Goal: Task Accomplishment & Management: Complete application form

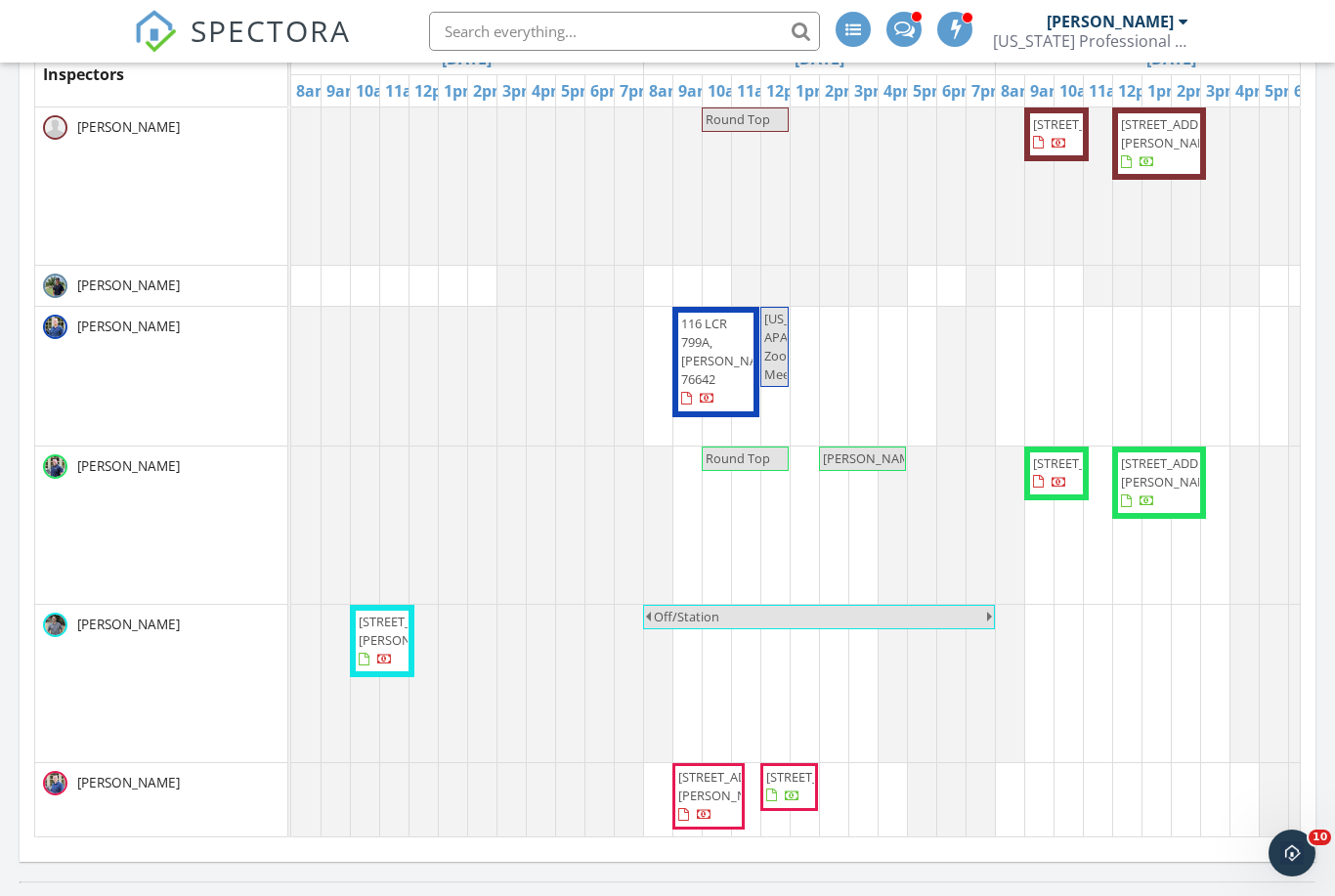
scroll to position [1584, 1336]
click at [734, 22] on link "Inspection" at bounding box center [713, 26] width 101 height 31
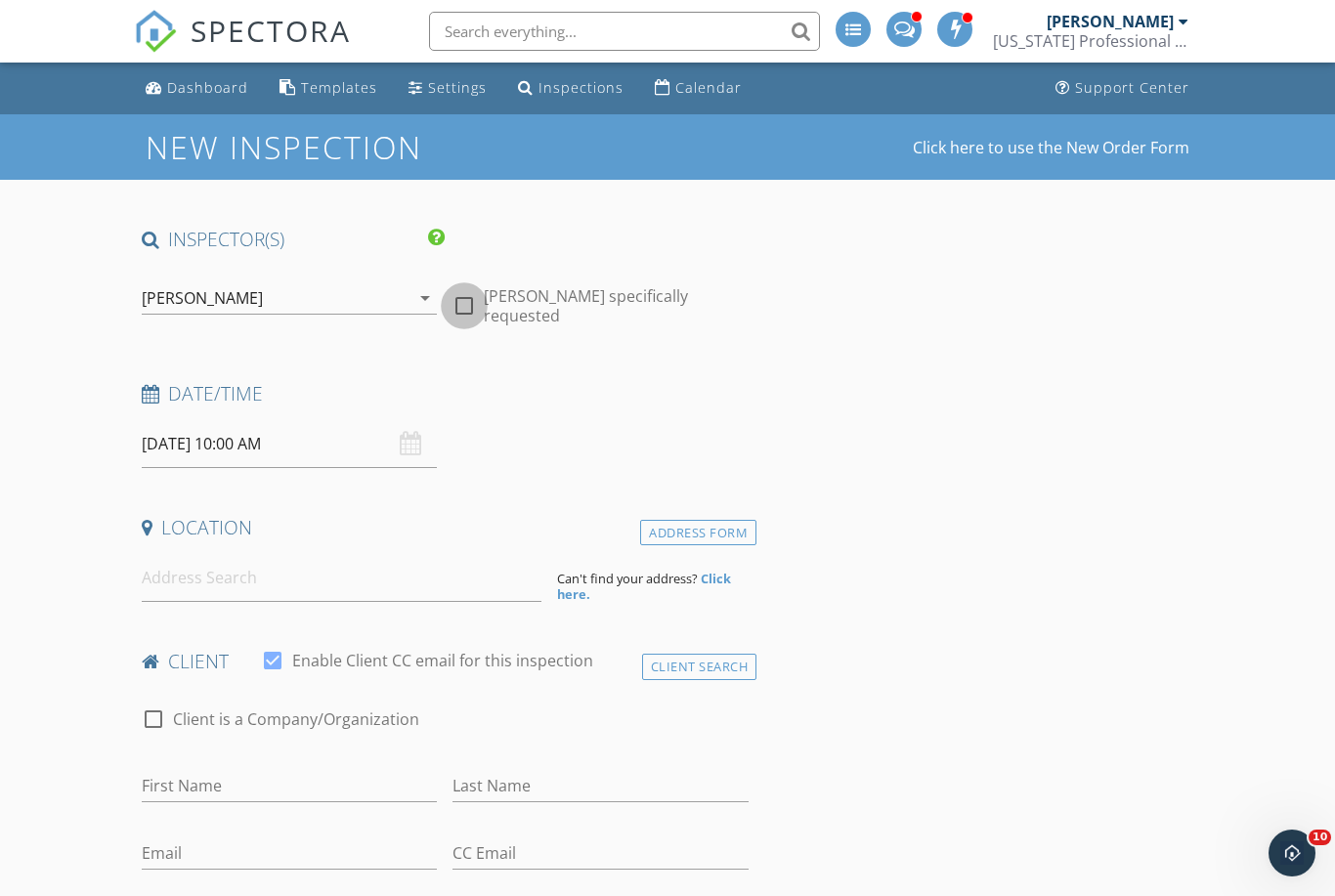
click at [477, 298] on div at bounding box center [464, 306] width 33 height 33
checkbox input "true"
click at [431, 299] on icon "arrow_drop_down" at bounding box center [425, 298] width 23 height 23
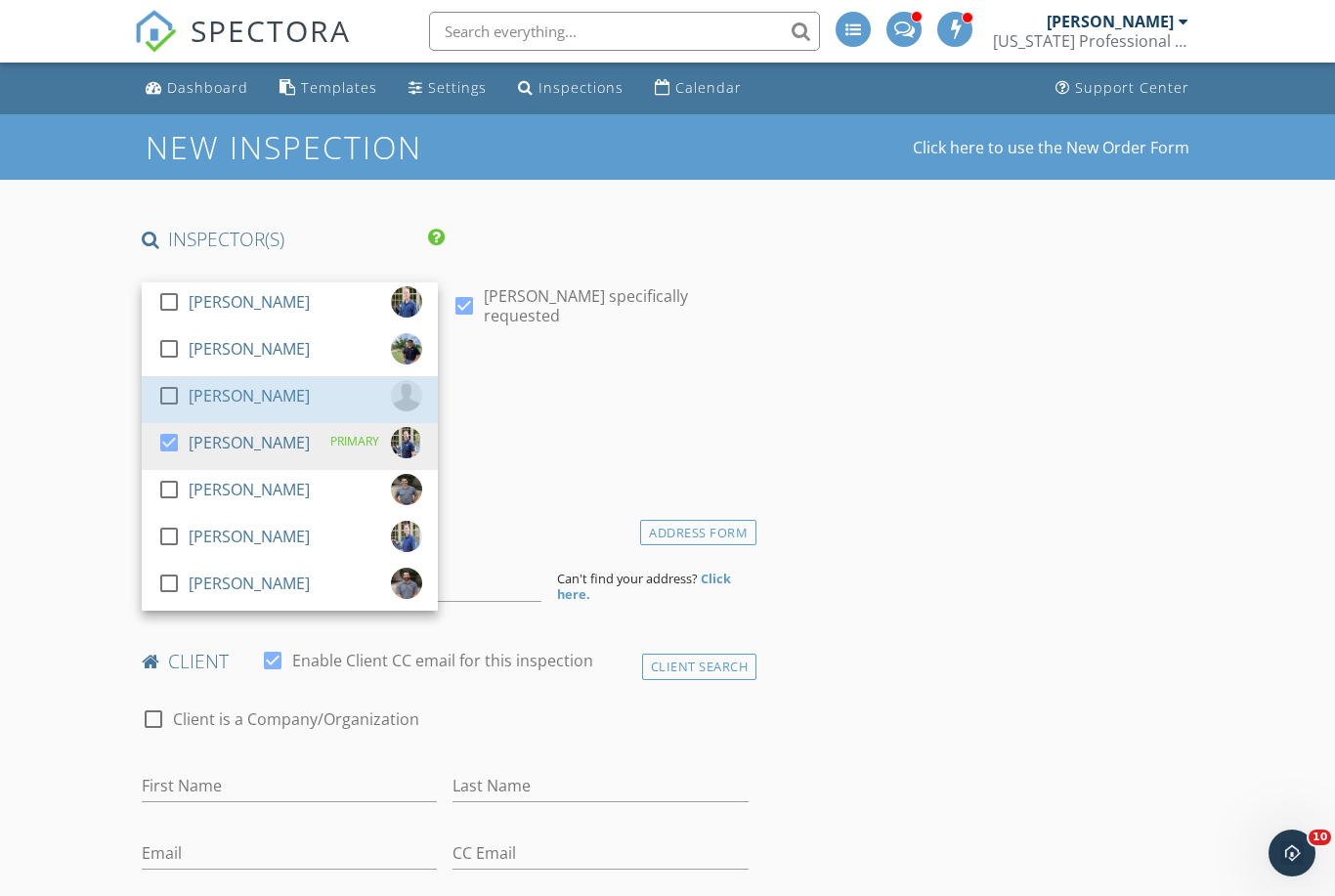
click at [333, 393] on div "check_box_outline_blank GW Muller" at bounding box center [289, 400] width 265 height 39
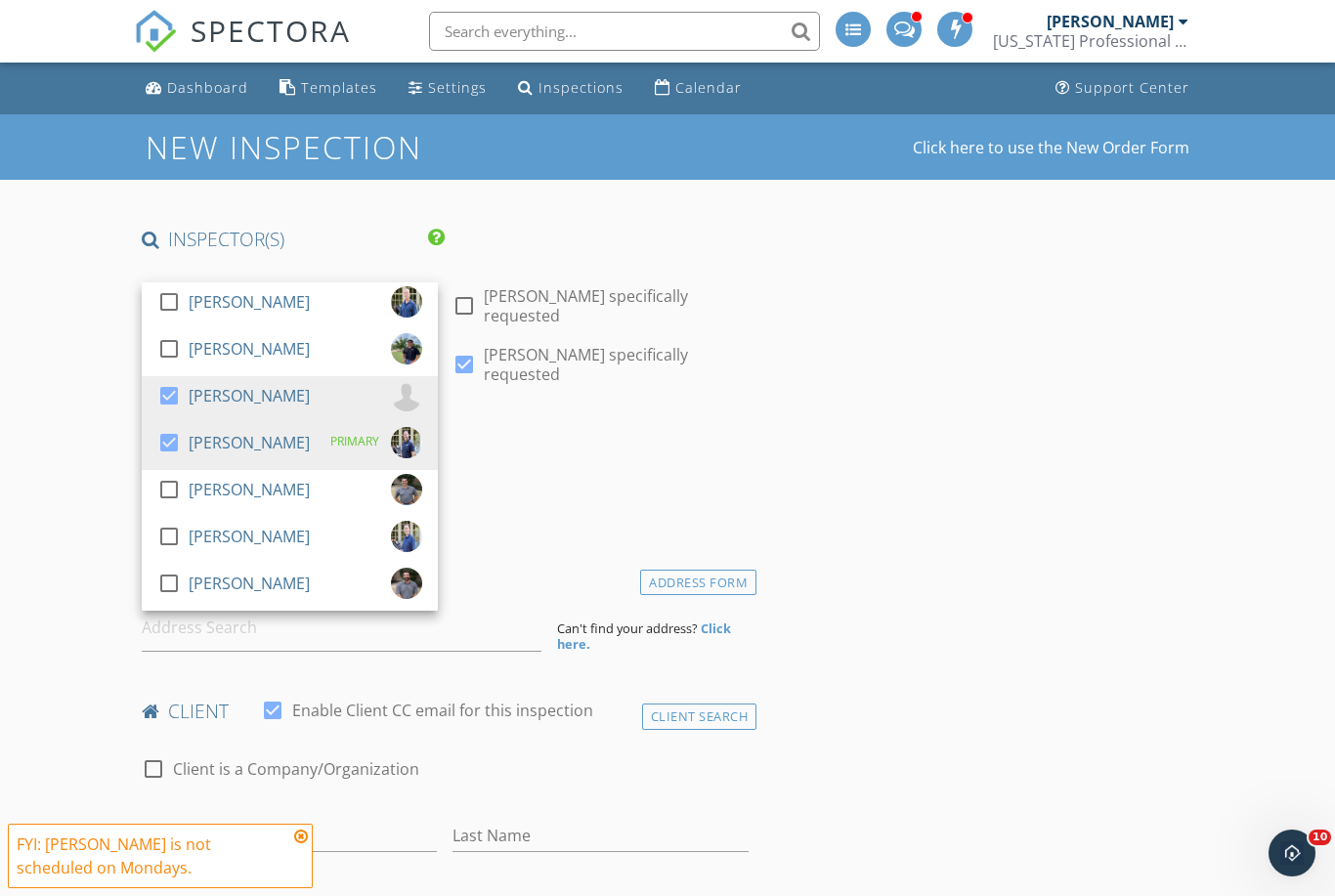
click at [654, 431] on div "Date/Time" at bounding box center [445, 449] width 623 height 39
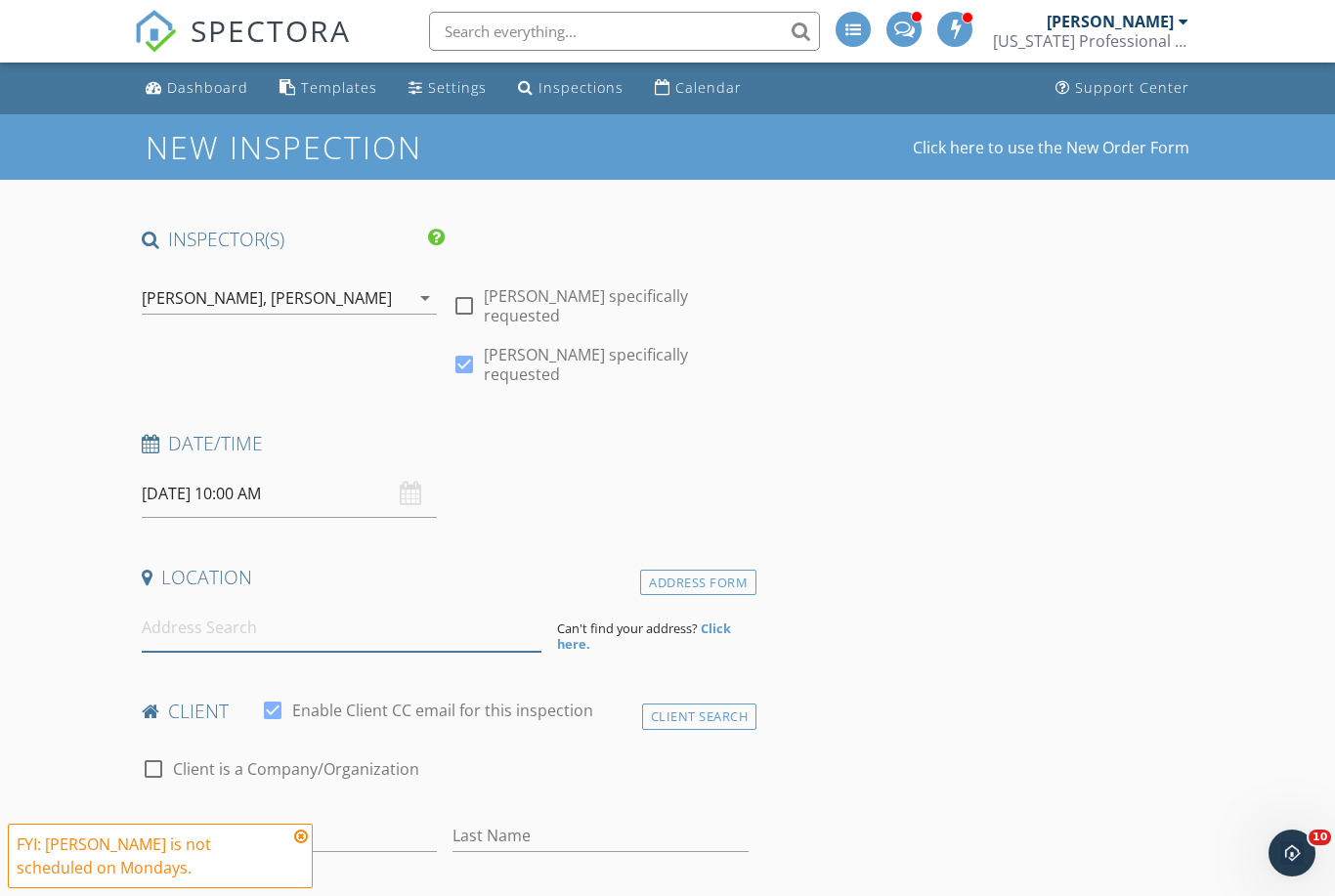
click at [417, 603] on input at bounding box center [342, 627] width 400 height 48
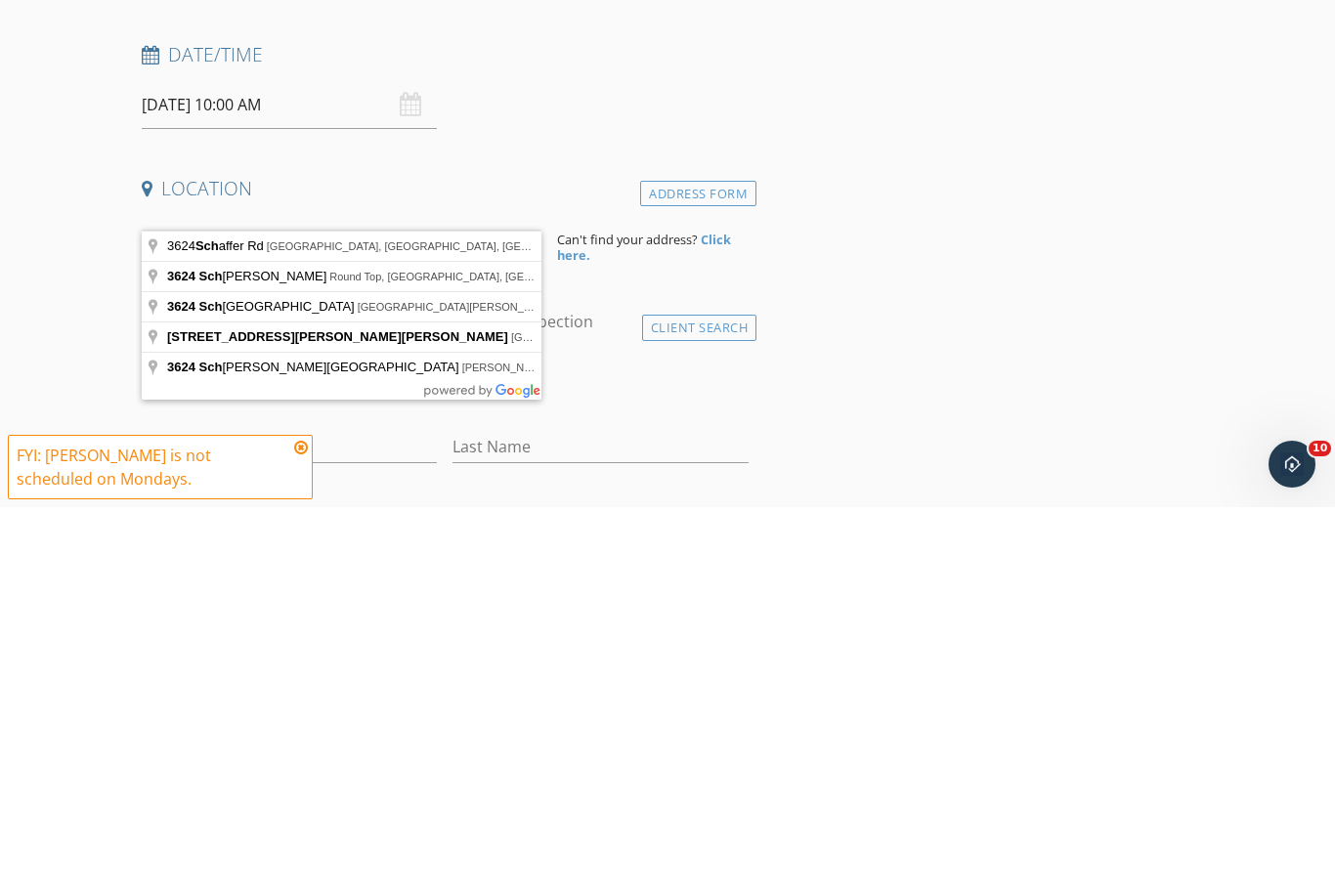
type input "3624 Schulle Rd, Round Top, TX, USA"
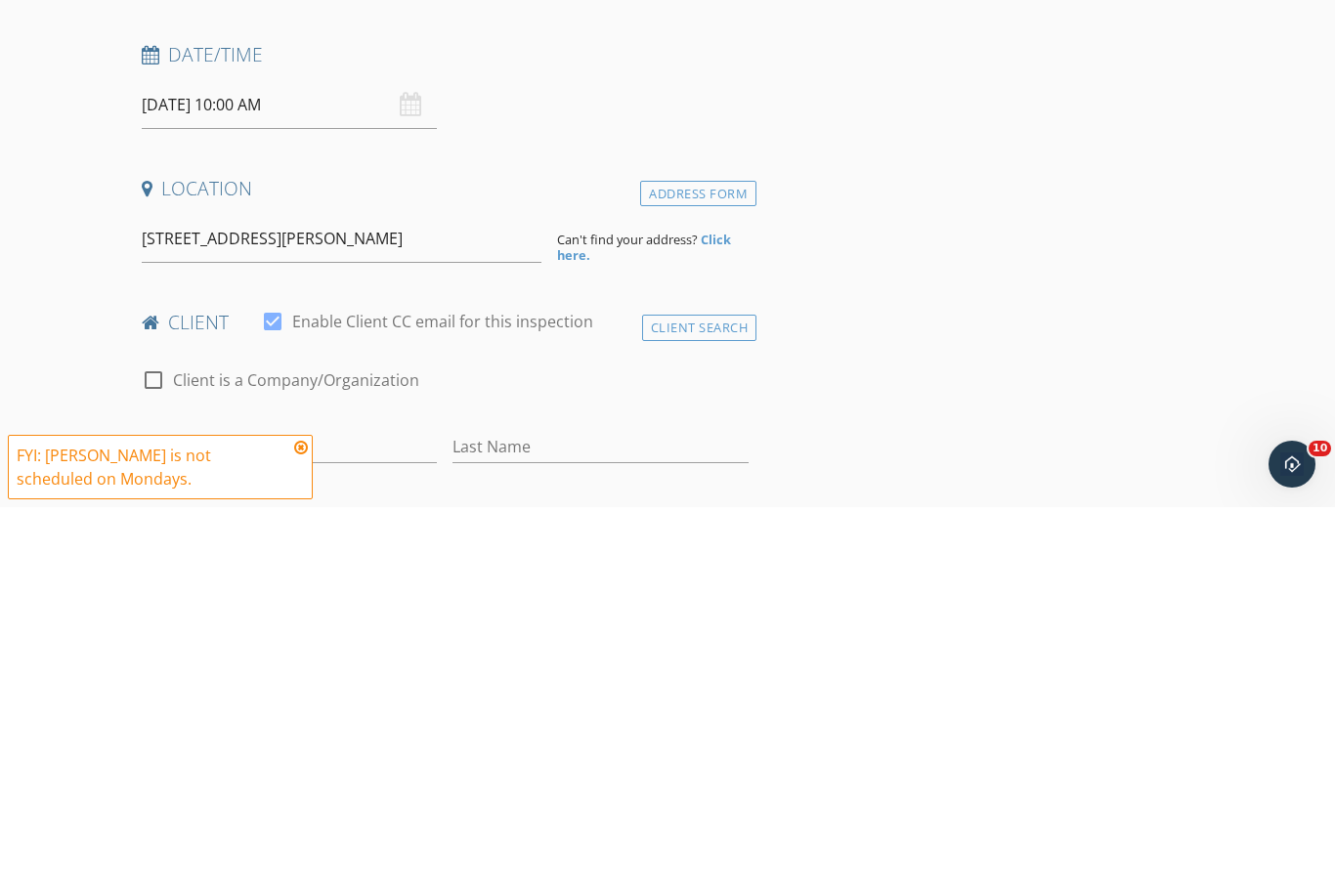
scroll to position [389, 0]
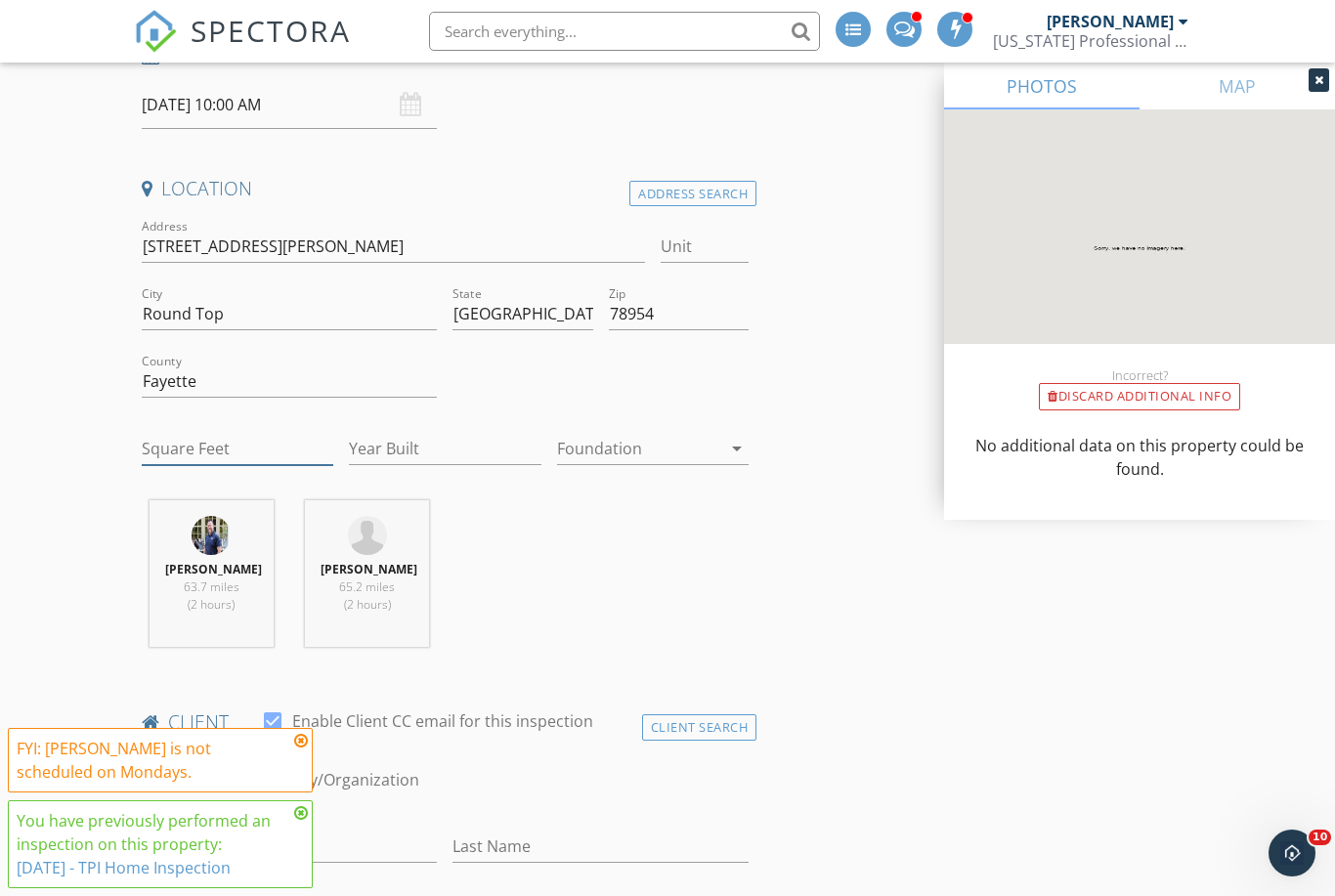
click at [243, 433] on input "Square Feet" at bounding box center [238, 448] width 192 height 32
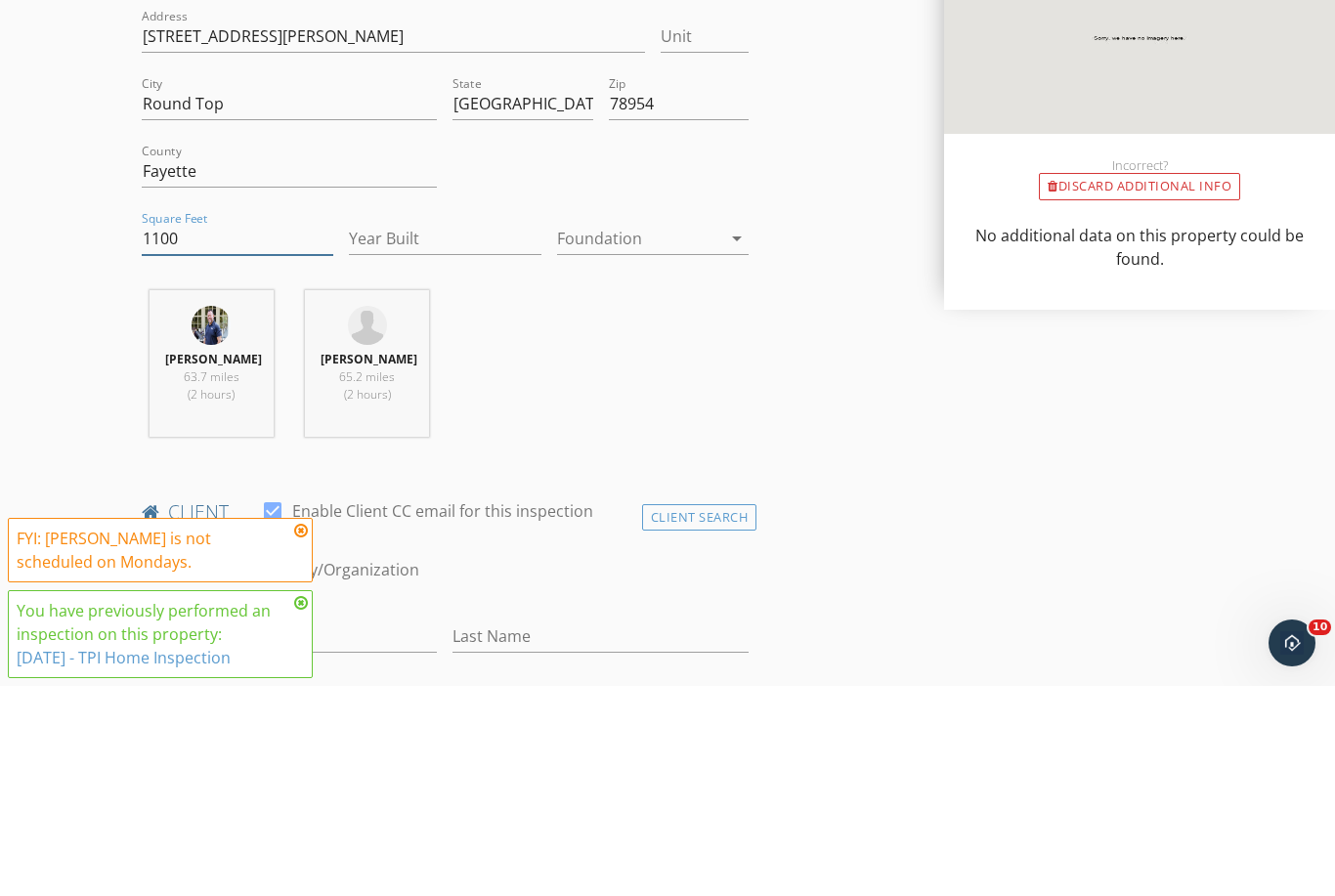
type input "1100"
click at [448, 433] on input "Year Built" at bounding box center [445, 448] width 192 height 32
type input "2025"
click at [671, 433] on div at bounding box center [640, 448] width 164 height 31
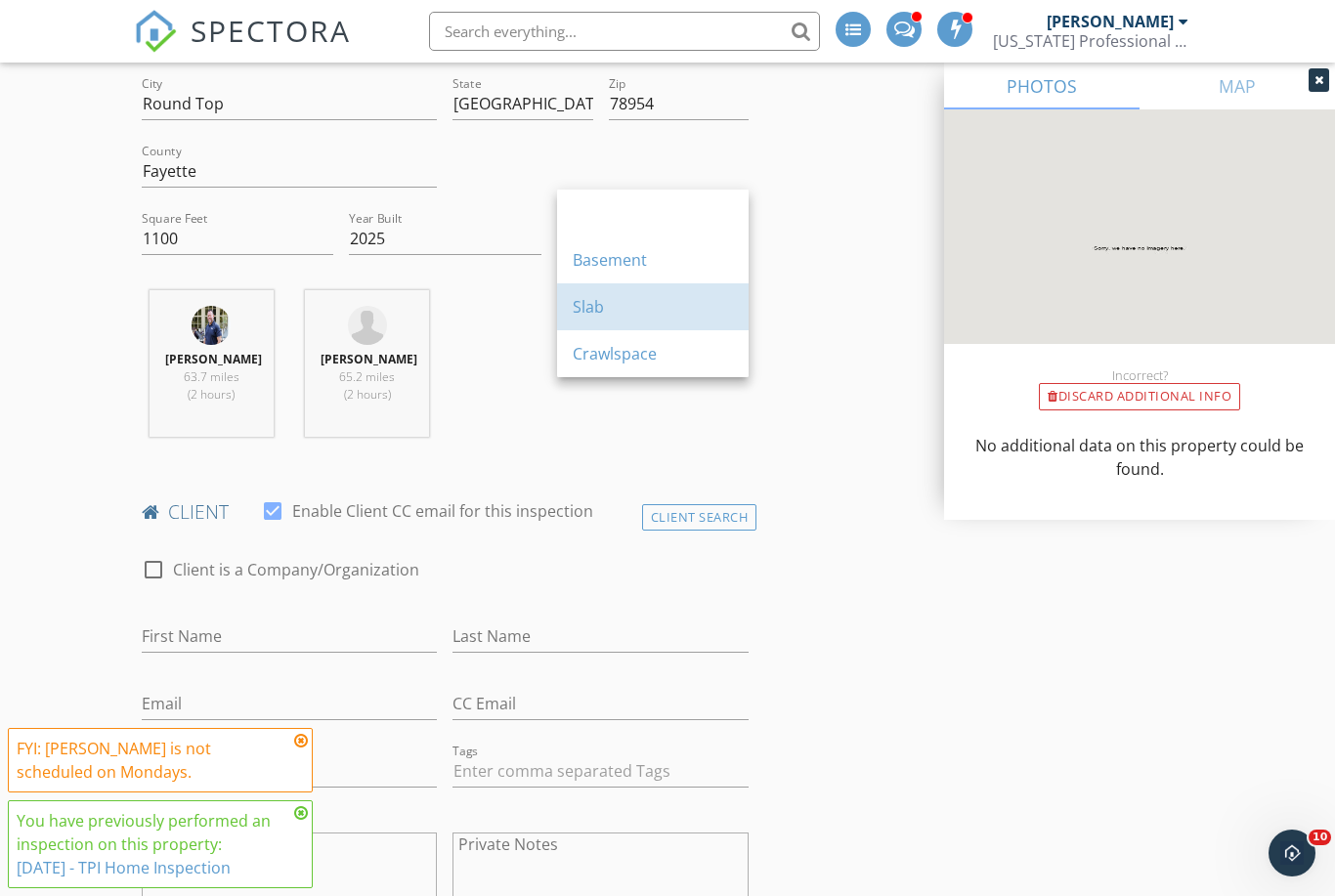
click at [673, 316] on div "Slab" at bounding box center [653, 306] width 160 height 23
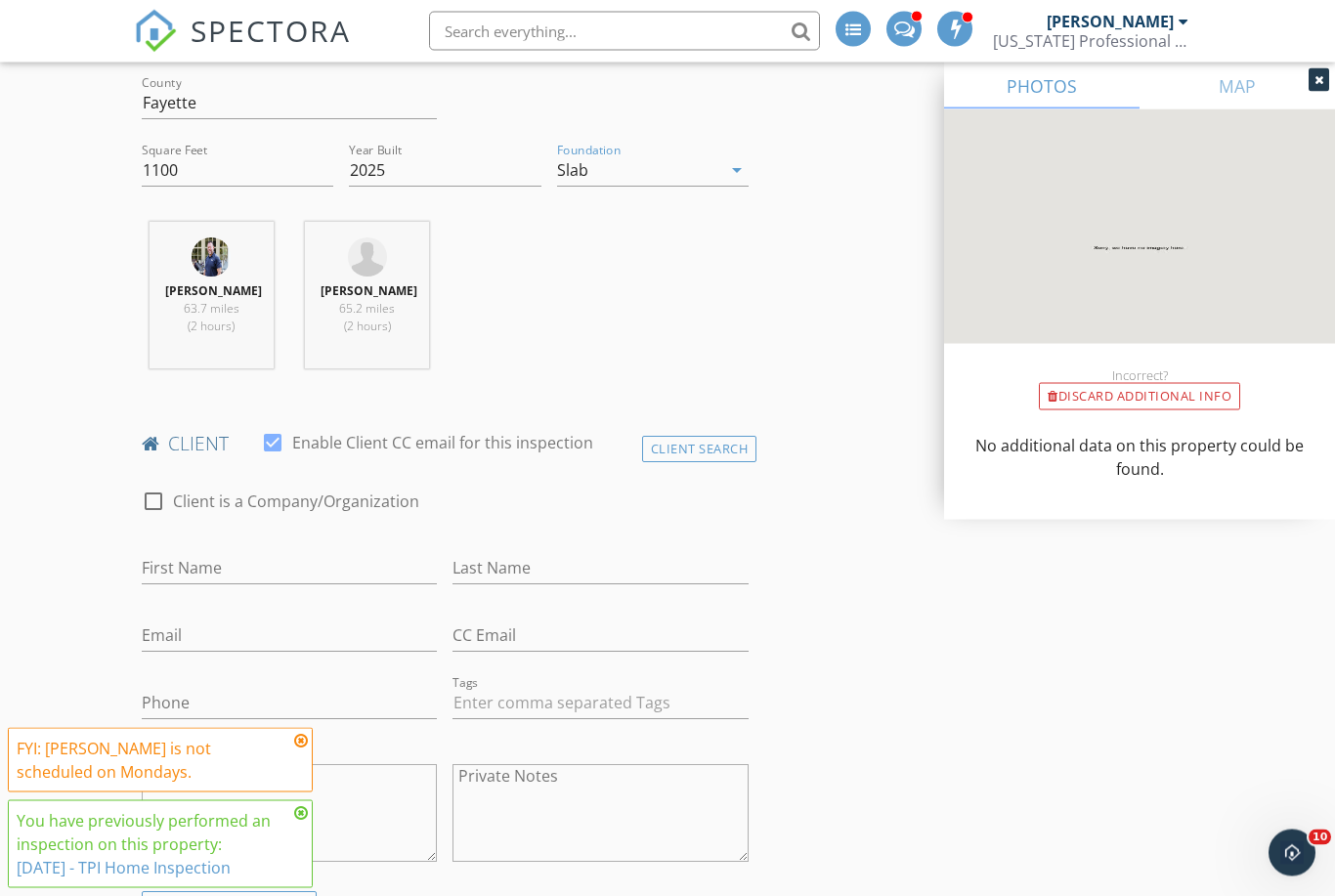
scroll to position [667, 0]
click at [709, 436] on div "Client Search" at bounding box center [699, 448] width 115 height 26
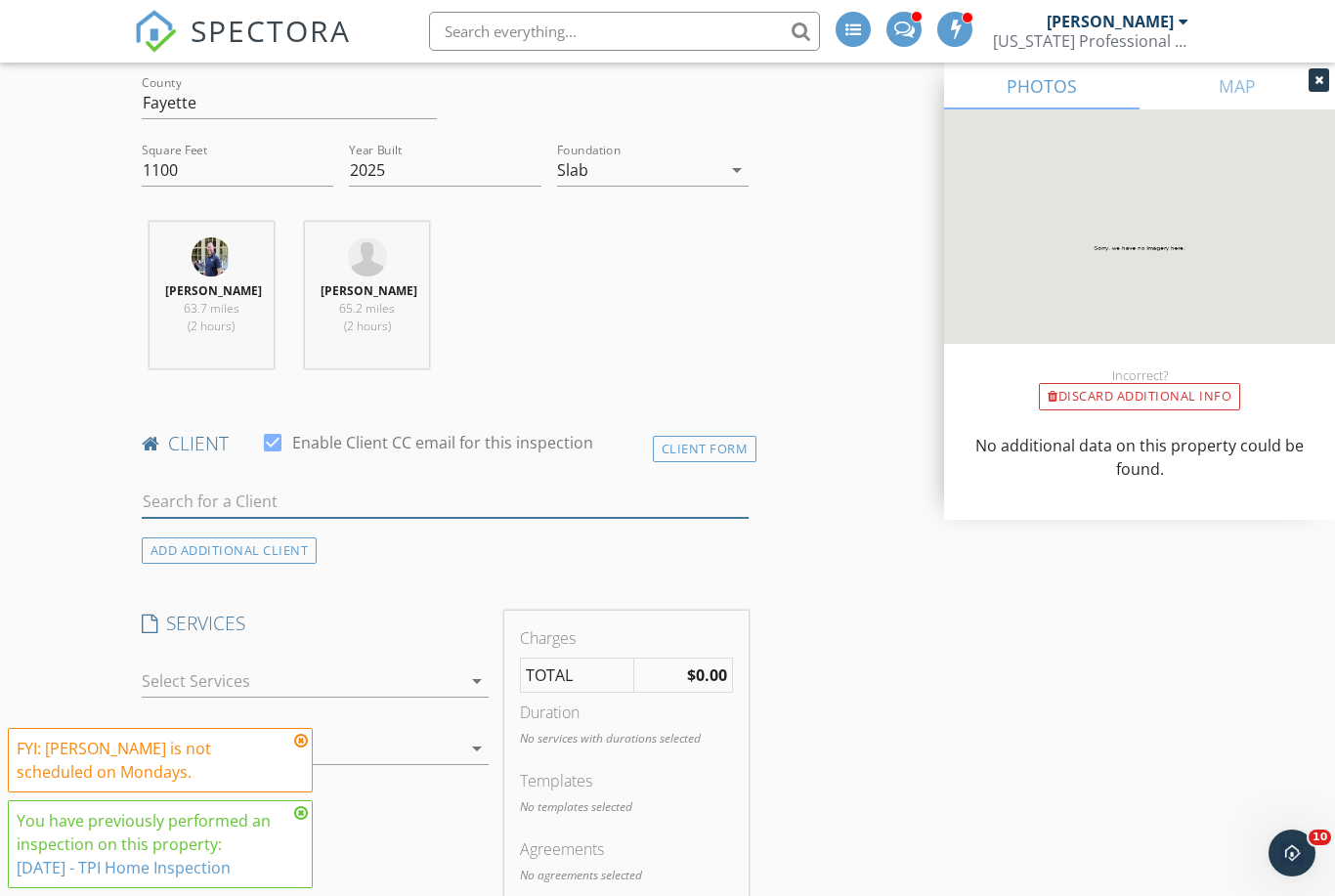
click at [625, 485] on input "text" at bounding box center [445, 501] width 607 height 32
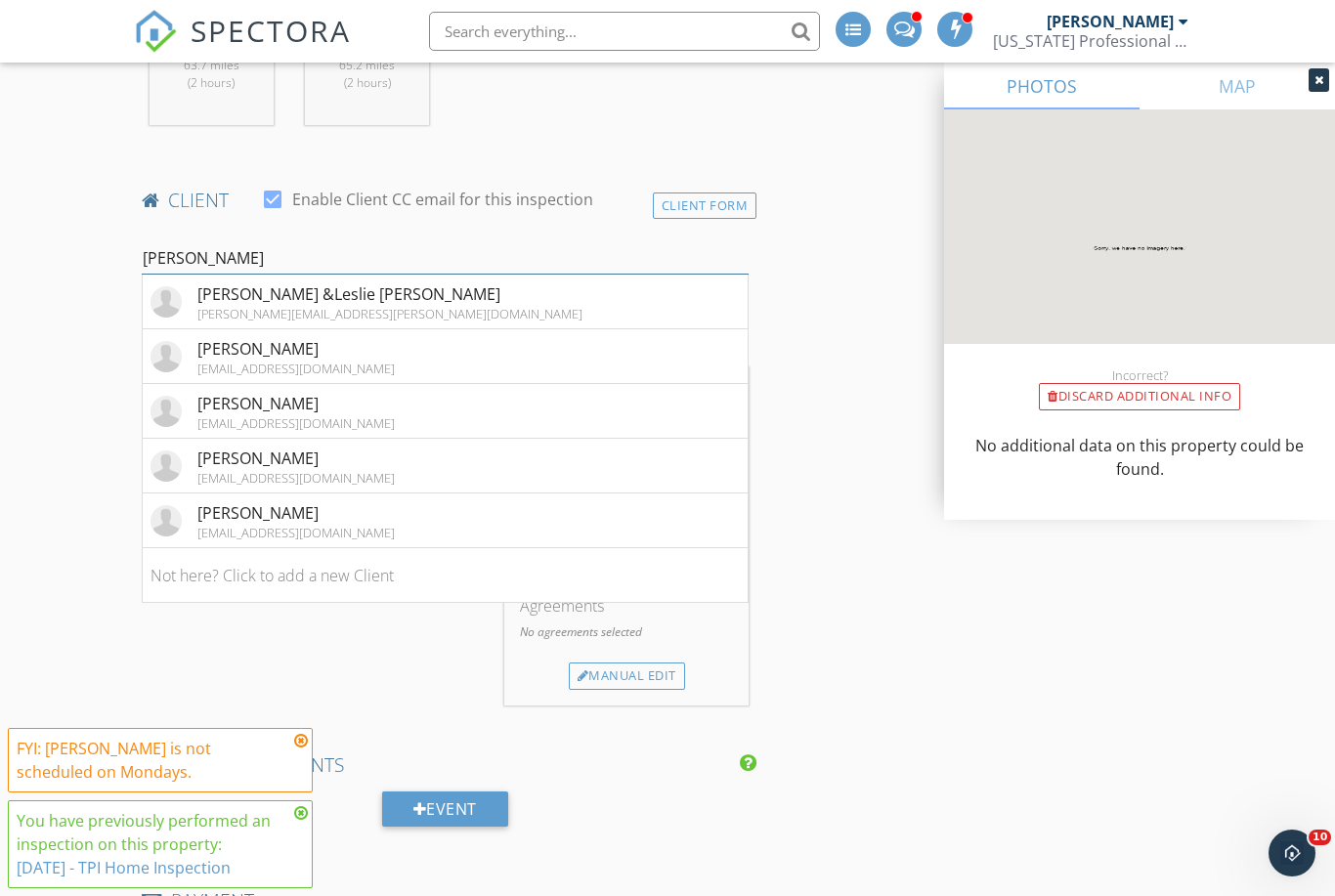
scroll to position [912, 0]
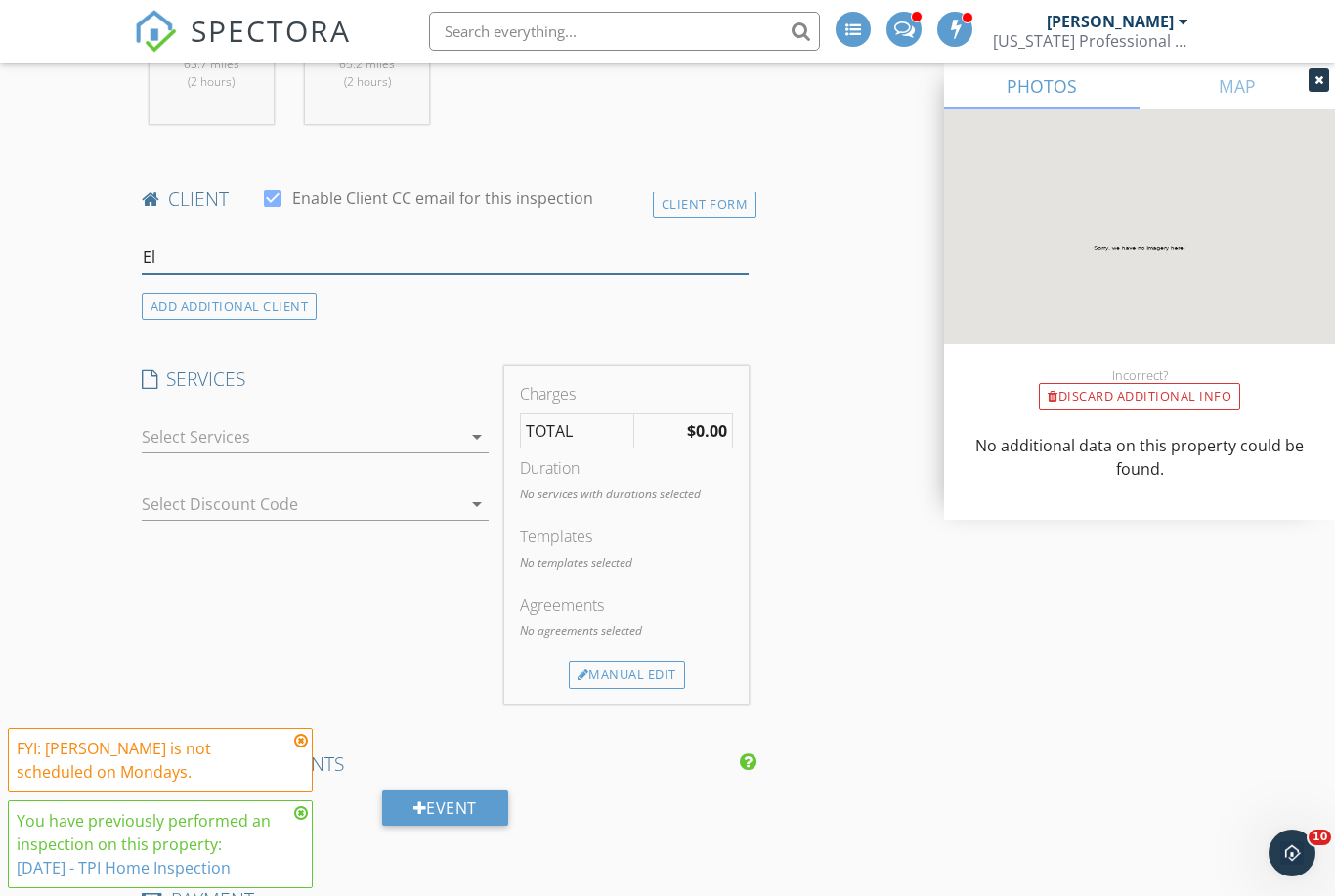
type input "E"
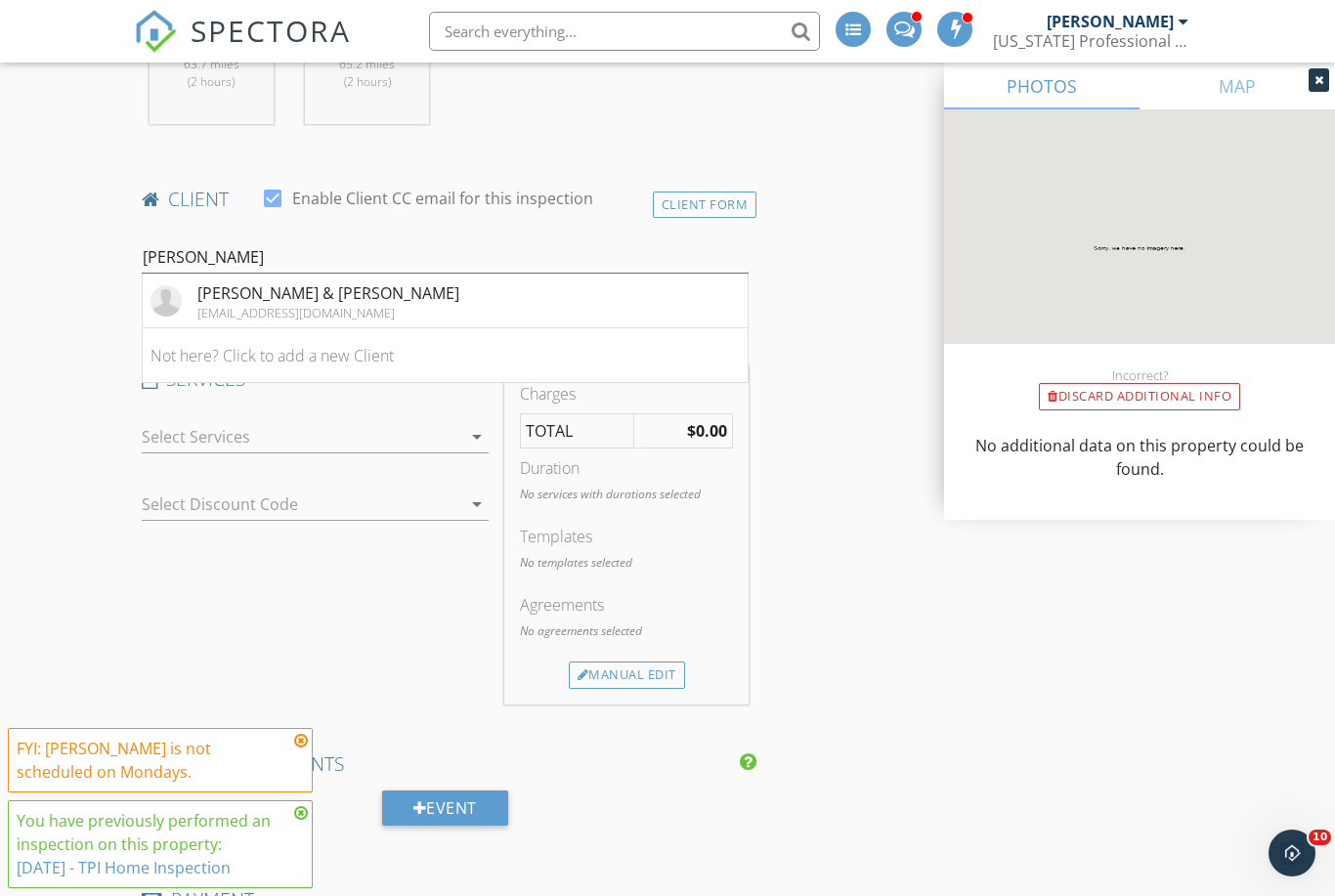
type input "Mary ellis"
click at [229, 282] on div "James & Mary Ellis" at bounding box center [329, 293] width 262 height 23
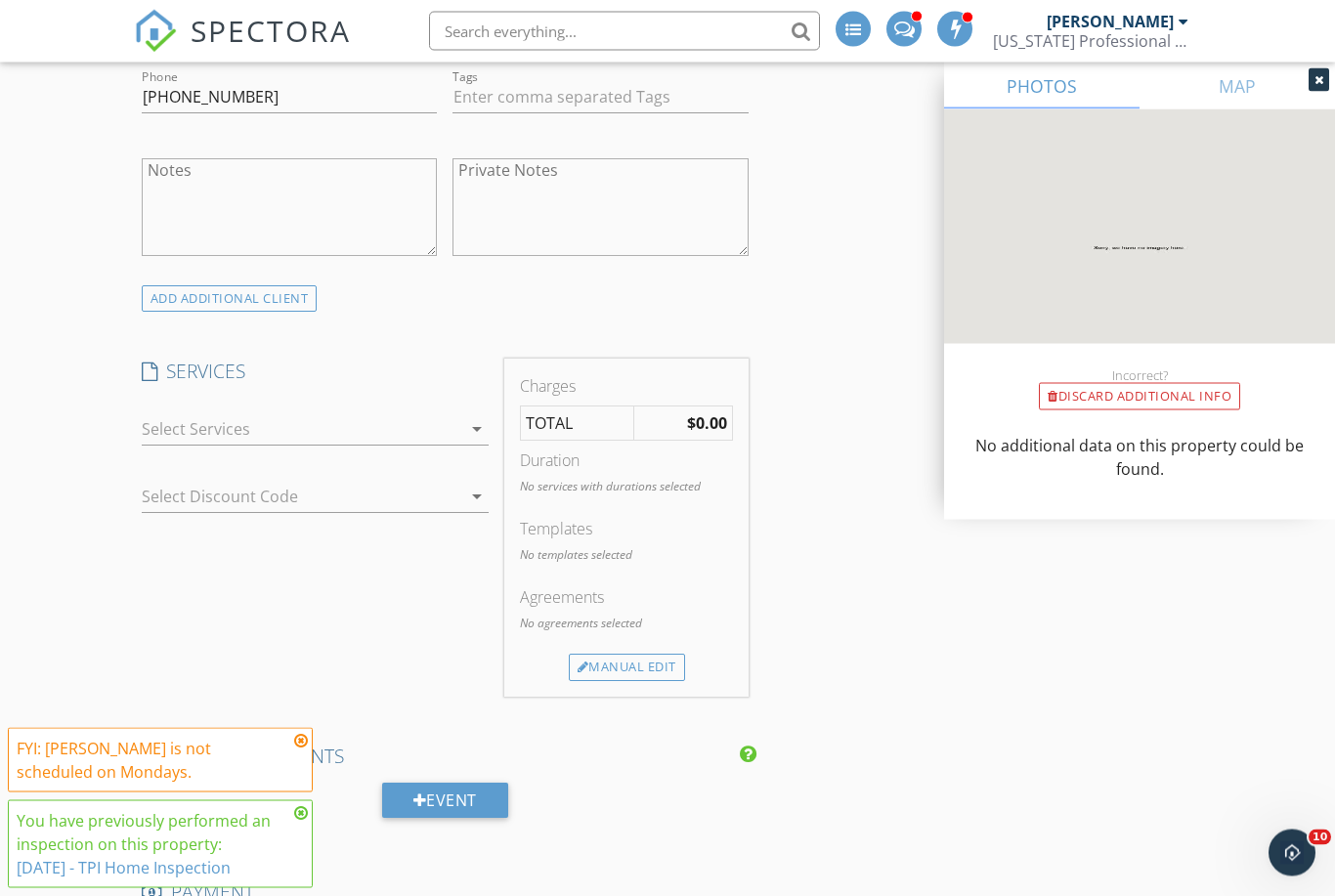
click at [188, 415] on div at bounding box center [302, 430] width 321 height 31
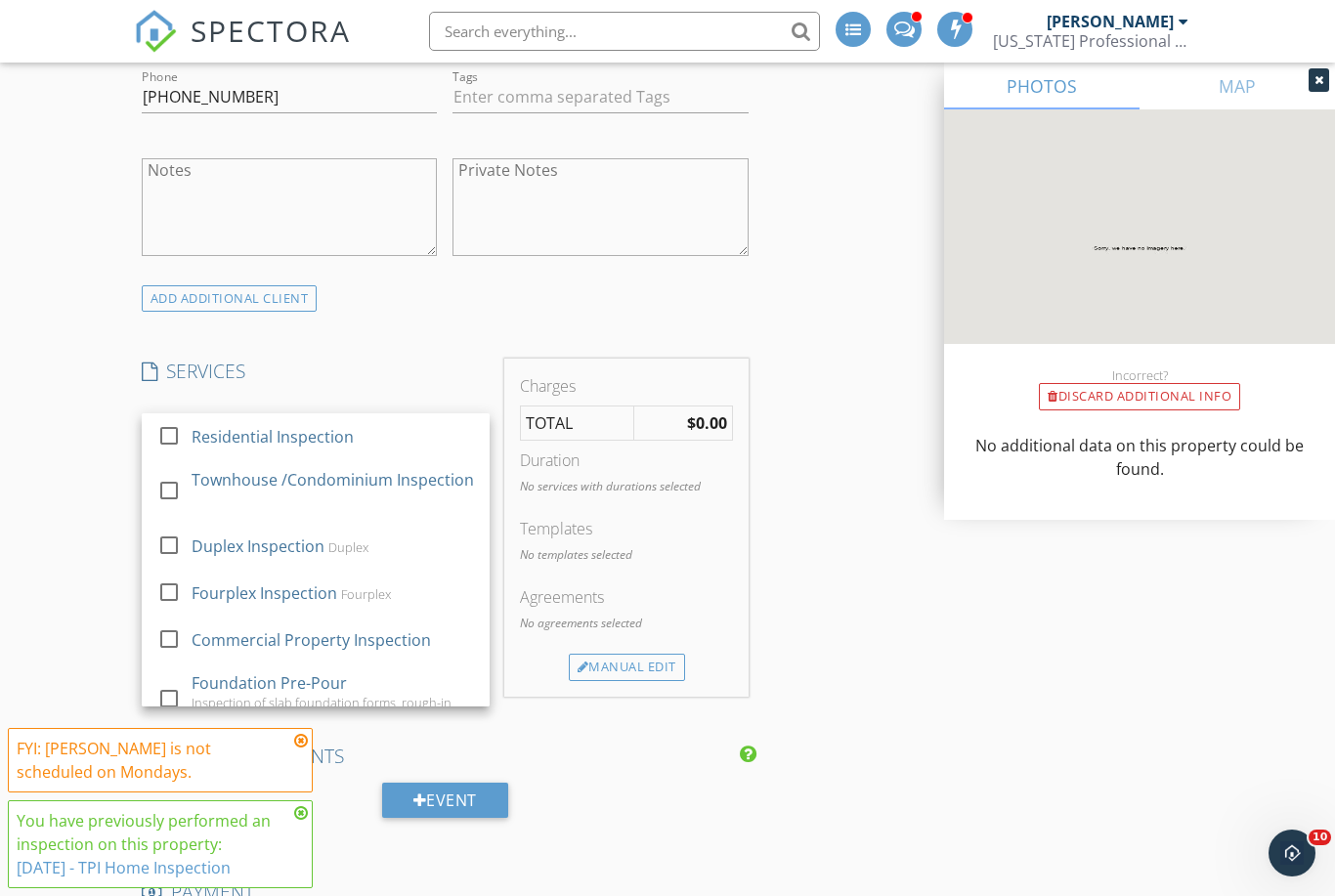
click at [167, 420] on div at bounding box center [169, 436] width 33 height 33
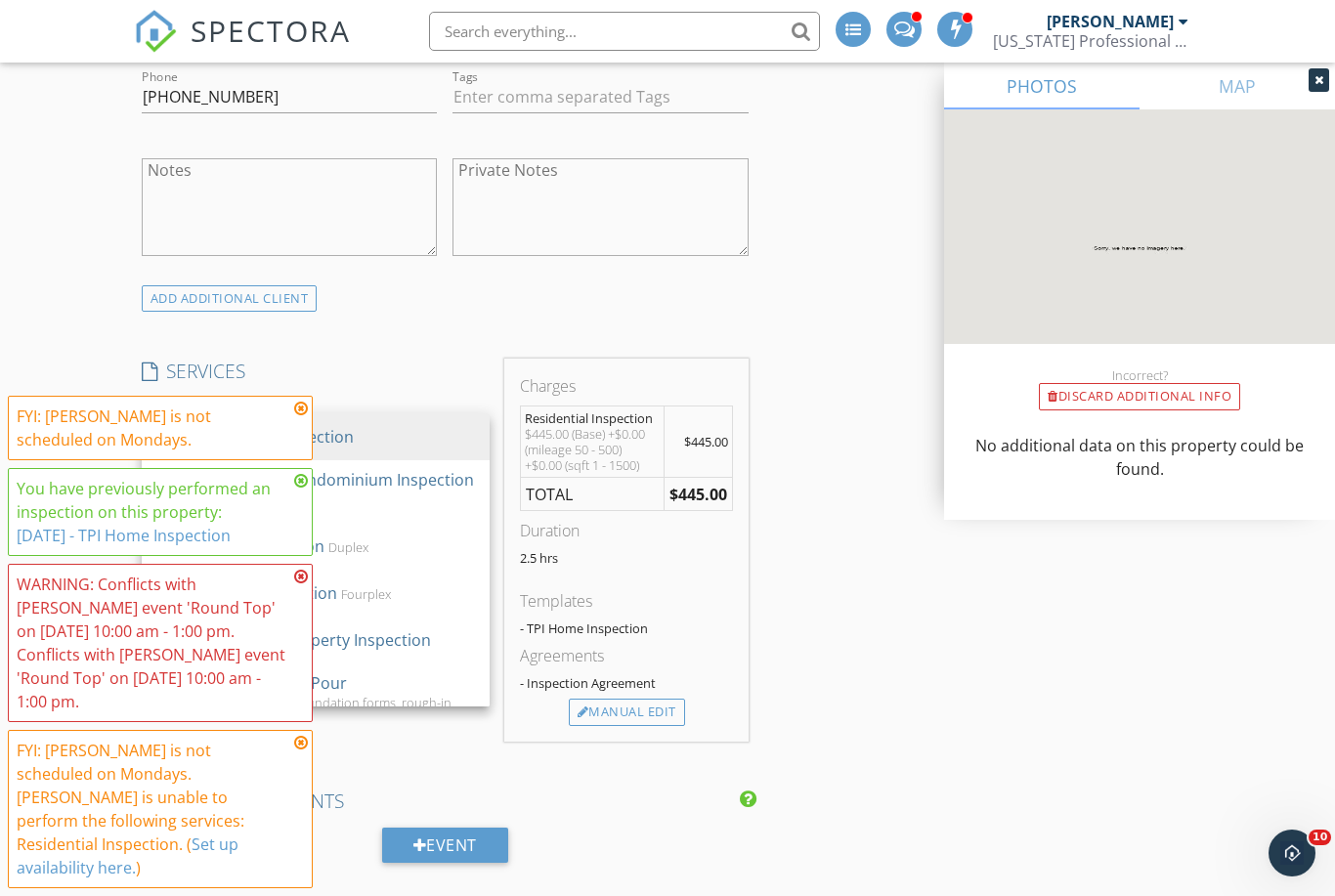
click at [1216, 750] on div "New Inspection Click here to use the New Order Form INSPECTOR(S) check_box_outl…" at bounding box center [668, 772] width 1335 height 3863
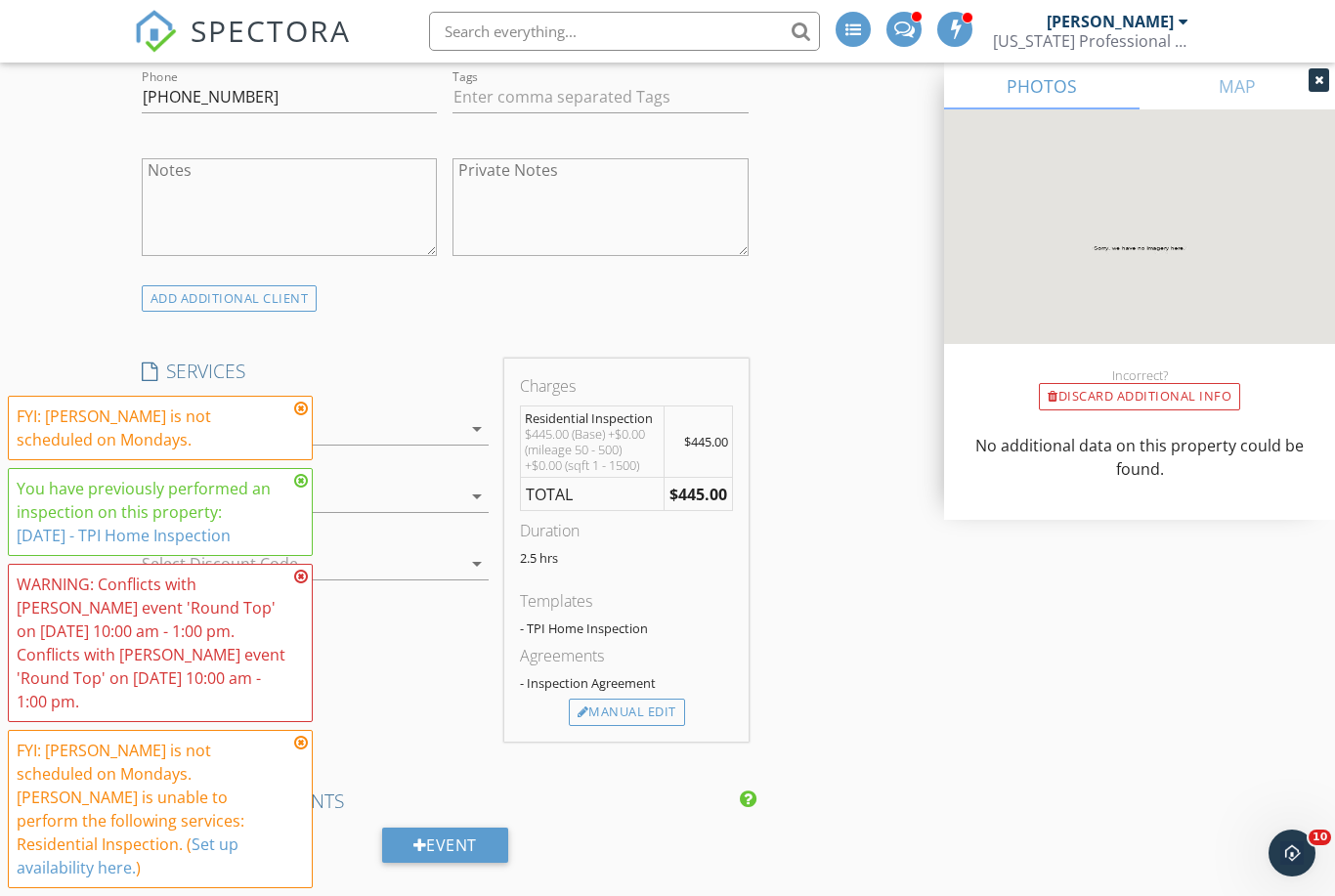
click at [305, 417] on icon at bounding box center [301, 409] width 14 height 16
click at [296, 488] on icon at bounding box center [301, 480] width 14 height 16
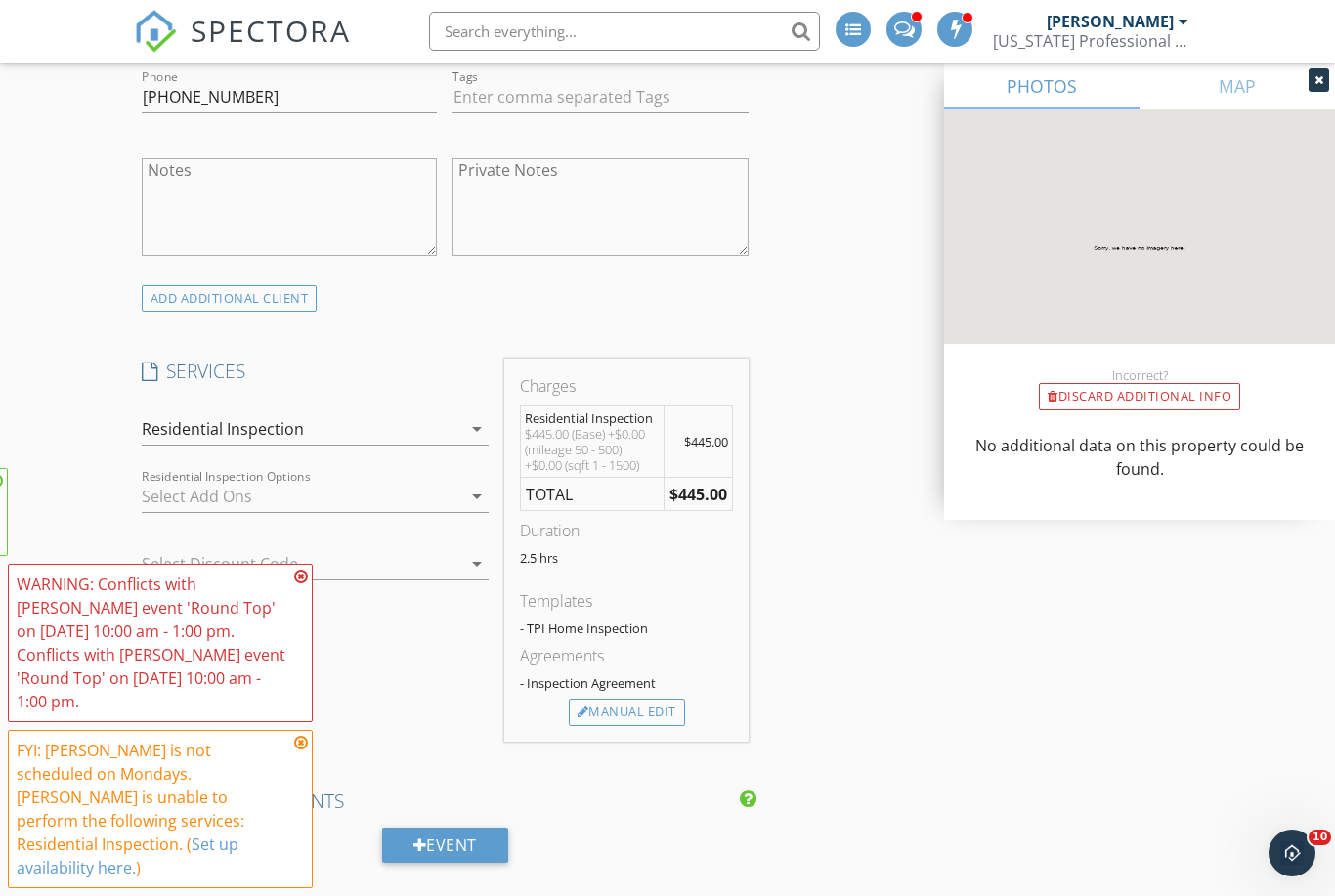
click at [296, 584] on icon at bounding box center [301, 576] width 14 height 16
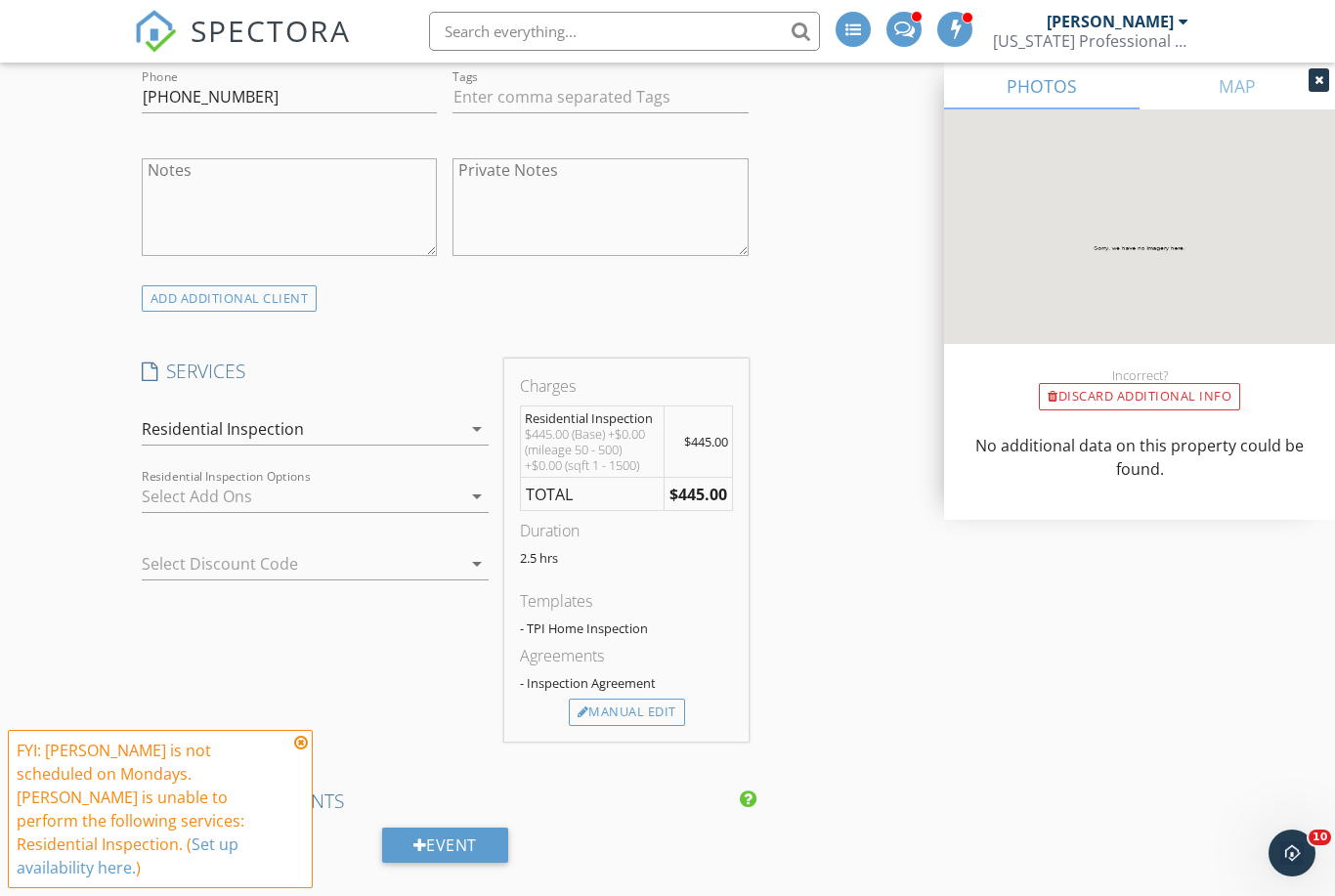
click at [294, 750] on icon at bounding box center [301, 743] width 14 height 16
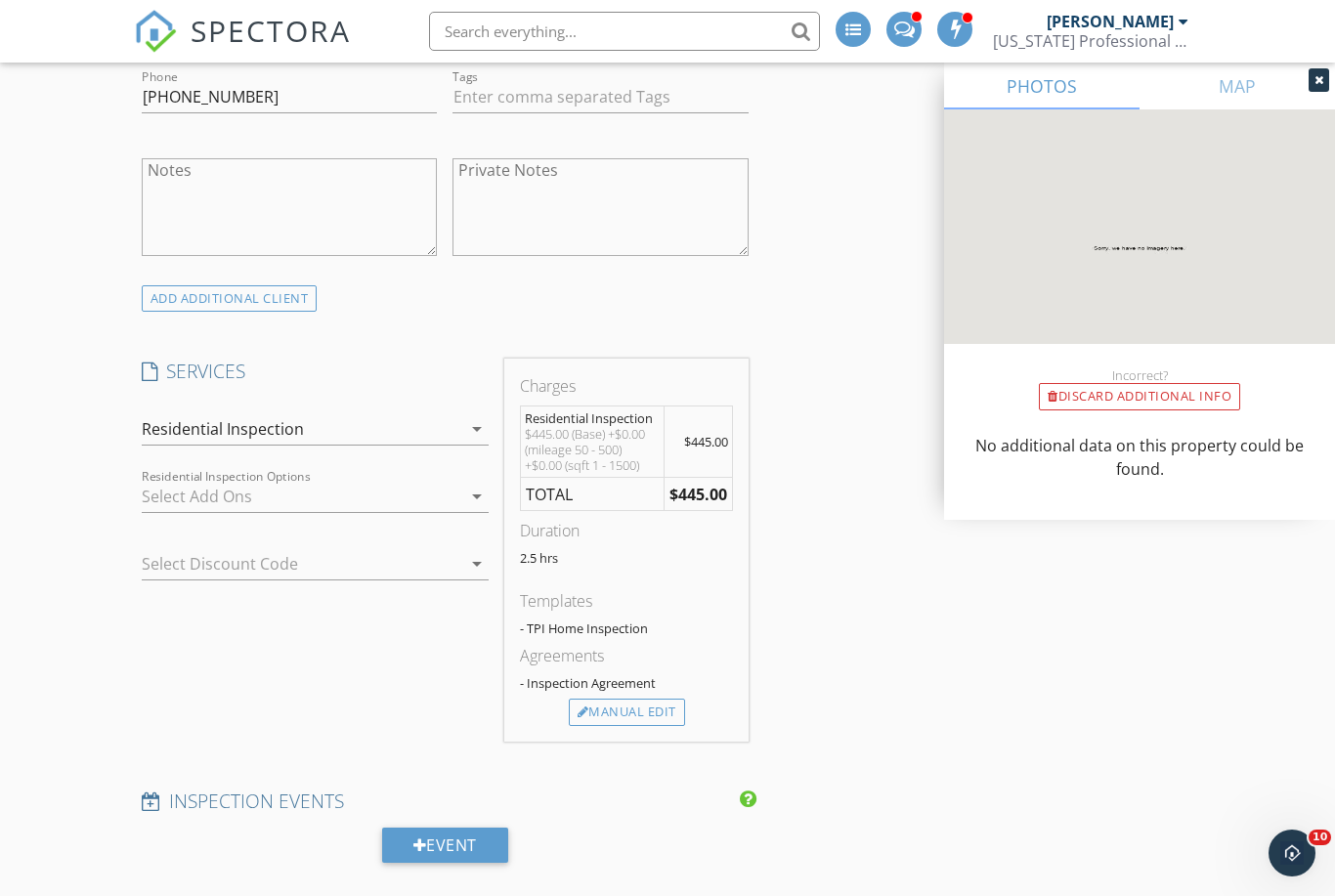
click at [169, 480] on div at bounding box center [302, 495] width 321 height 31
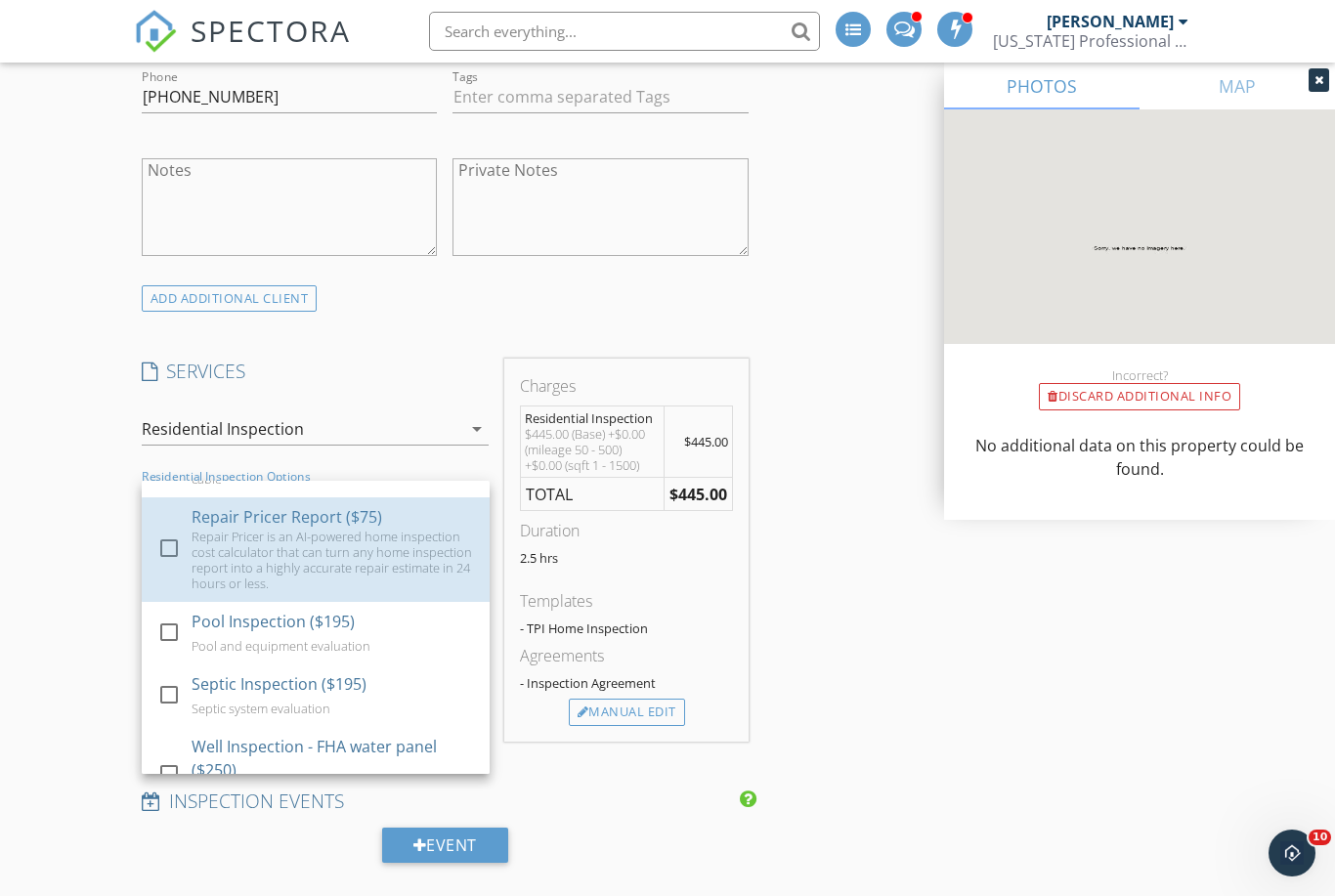
scroll to position [184, 0]
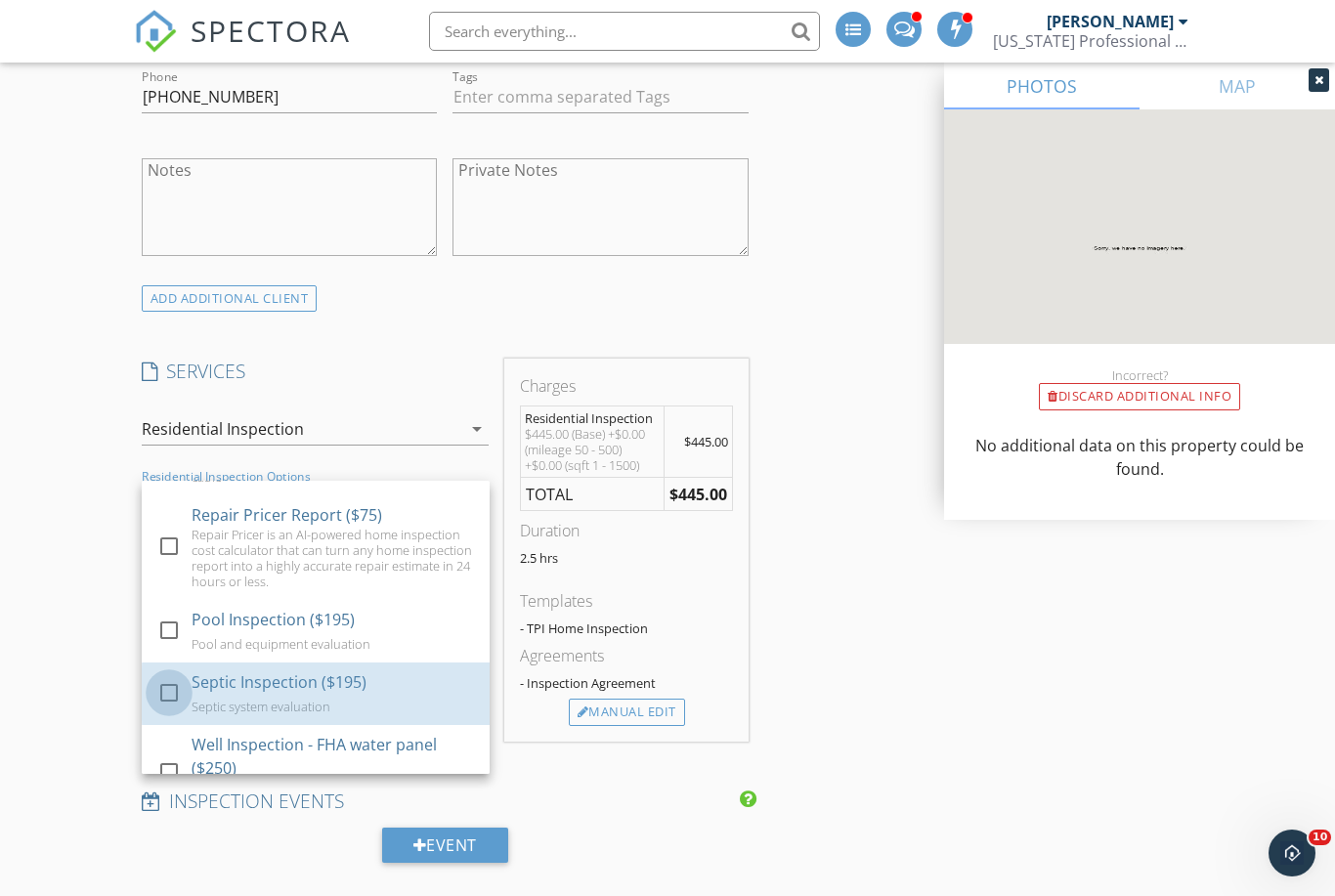
click at [174, 676] on div at bounding box center [169, 692] width 33 height 33
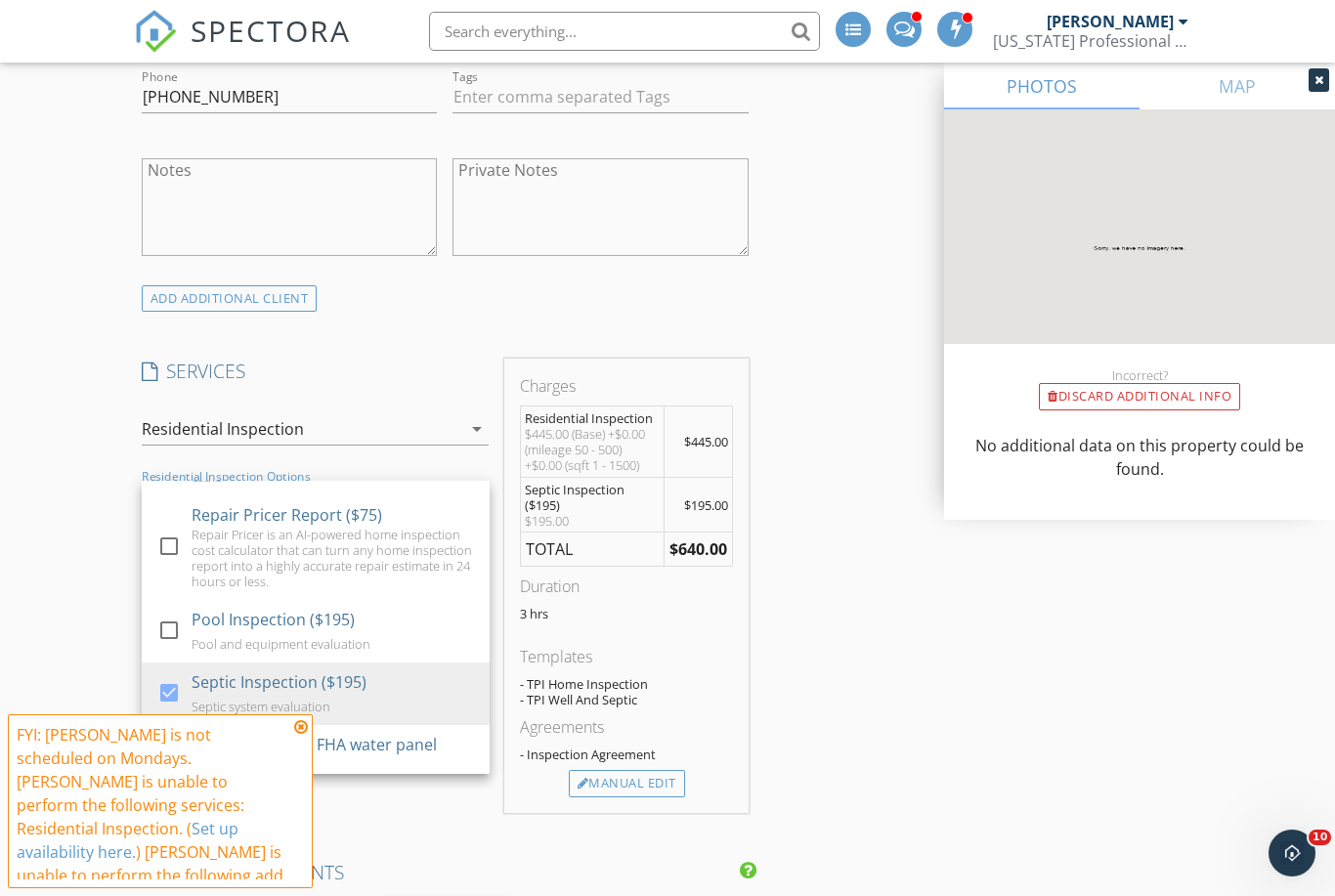
click at [1229, 741] on div "New Inspection Click here to use the New Order Form INSPECTOR(S) check_box_outl…" at bounding box center [668, 807] width 1335 height 3933
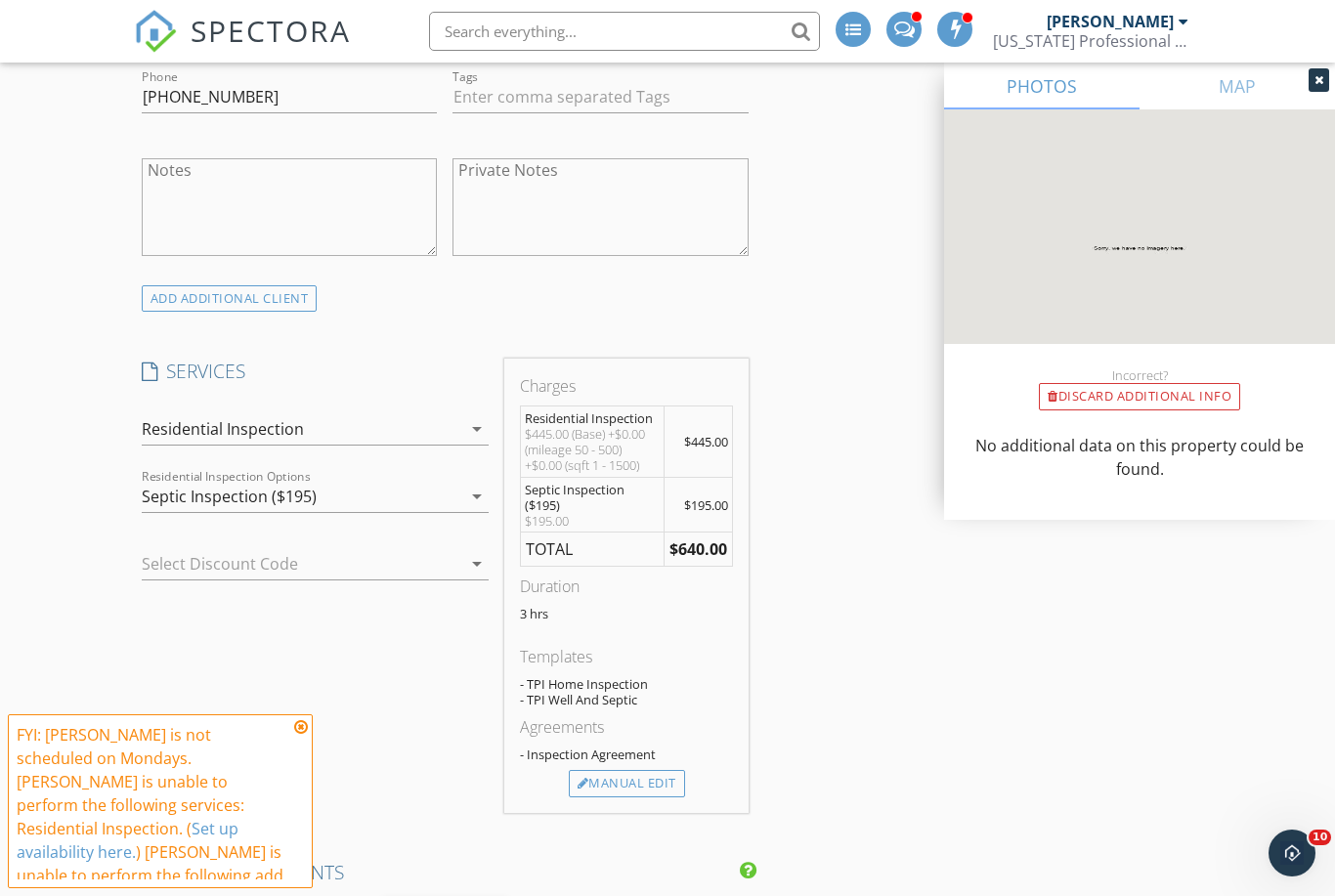
click at [306, 735] on icon at bounding box center [301, 727] width 14 height 16
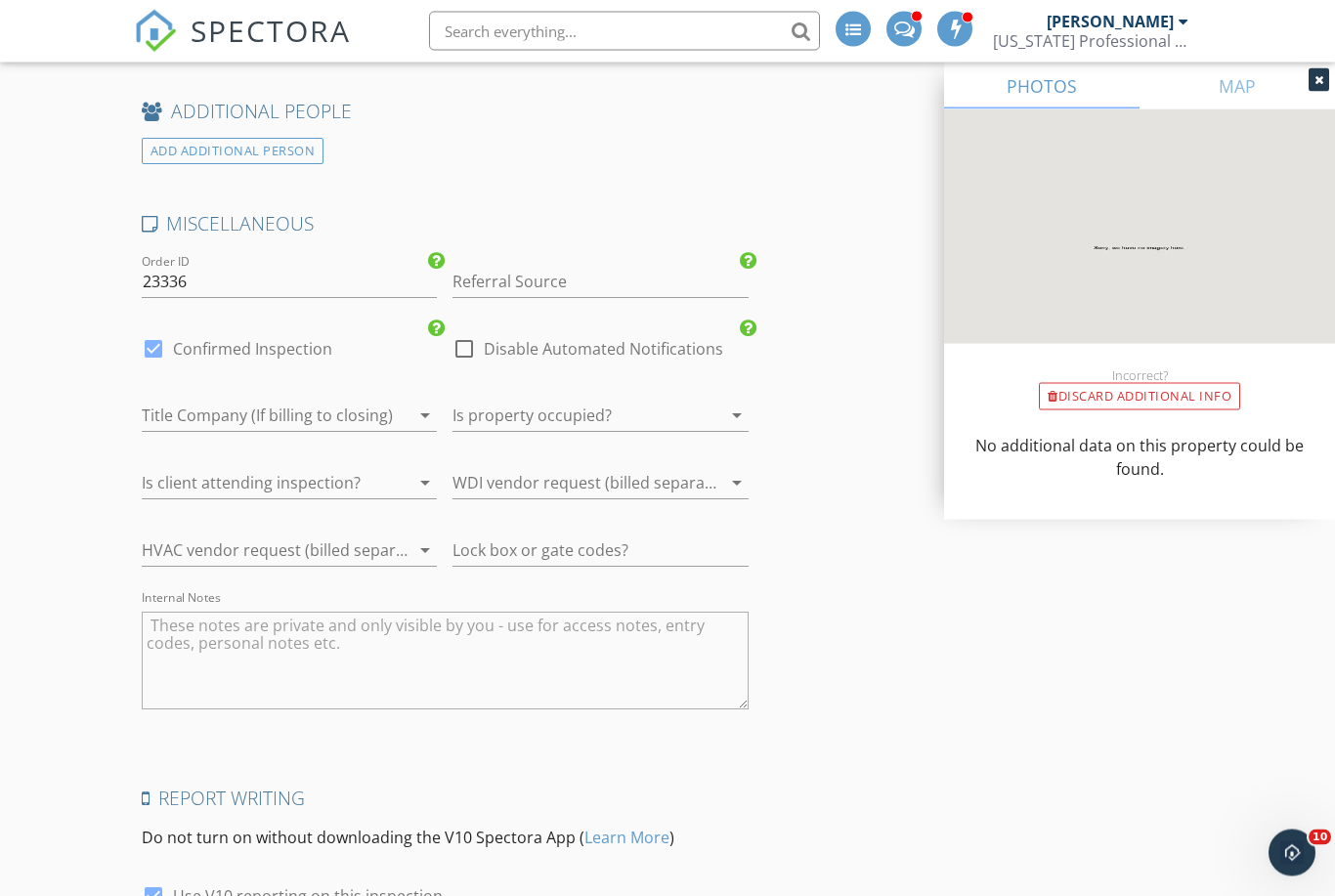
scroll to position [3048, 0]
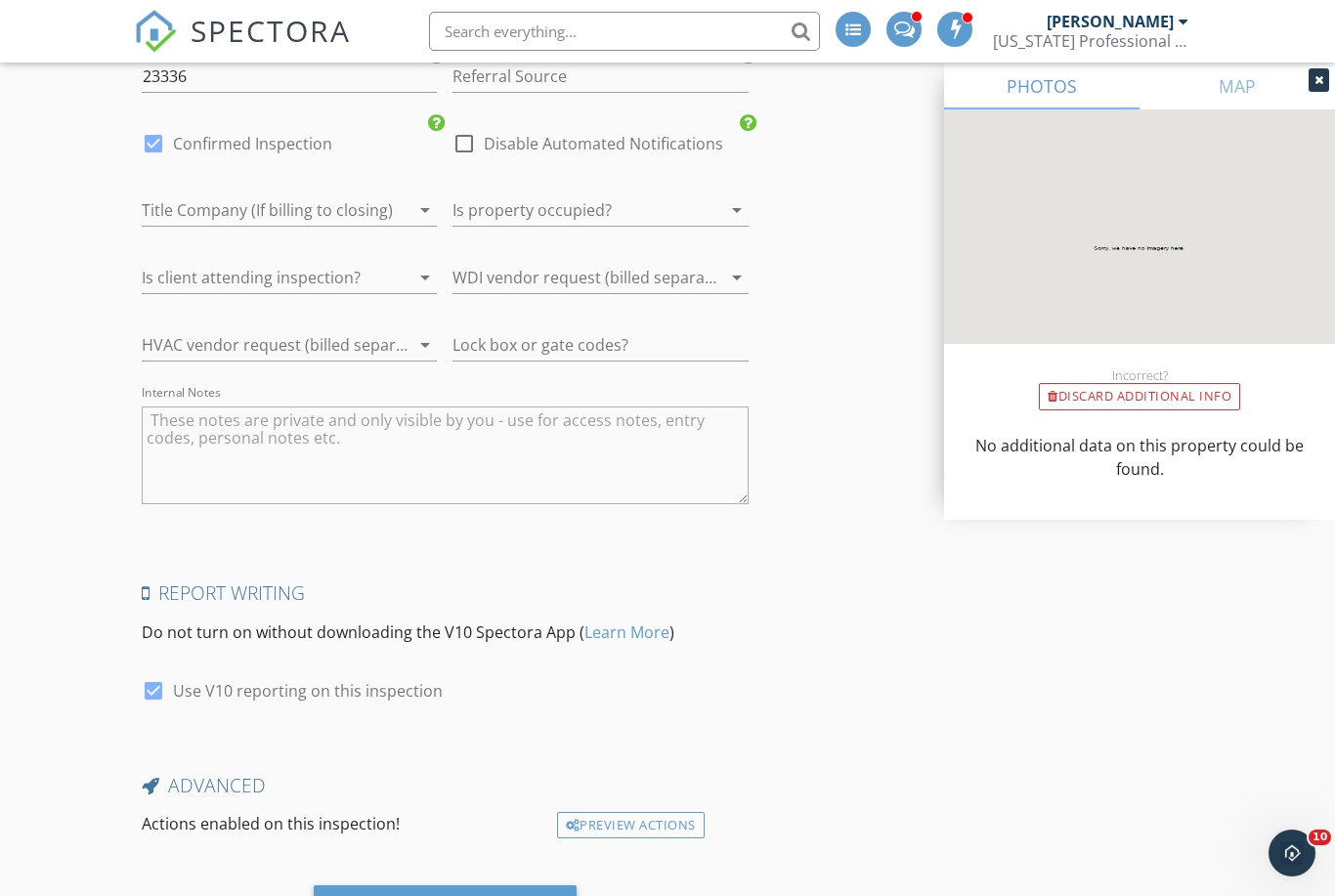
click at [472, 895] on div "Save Inspection" at bounding box center [446, 911] width 138 height 20
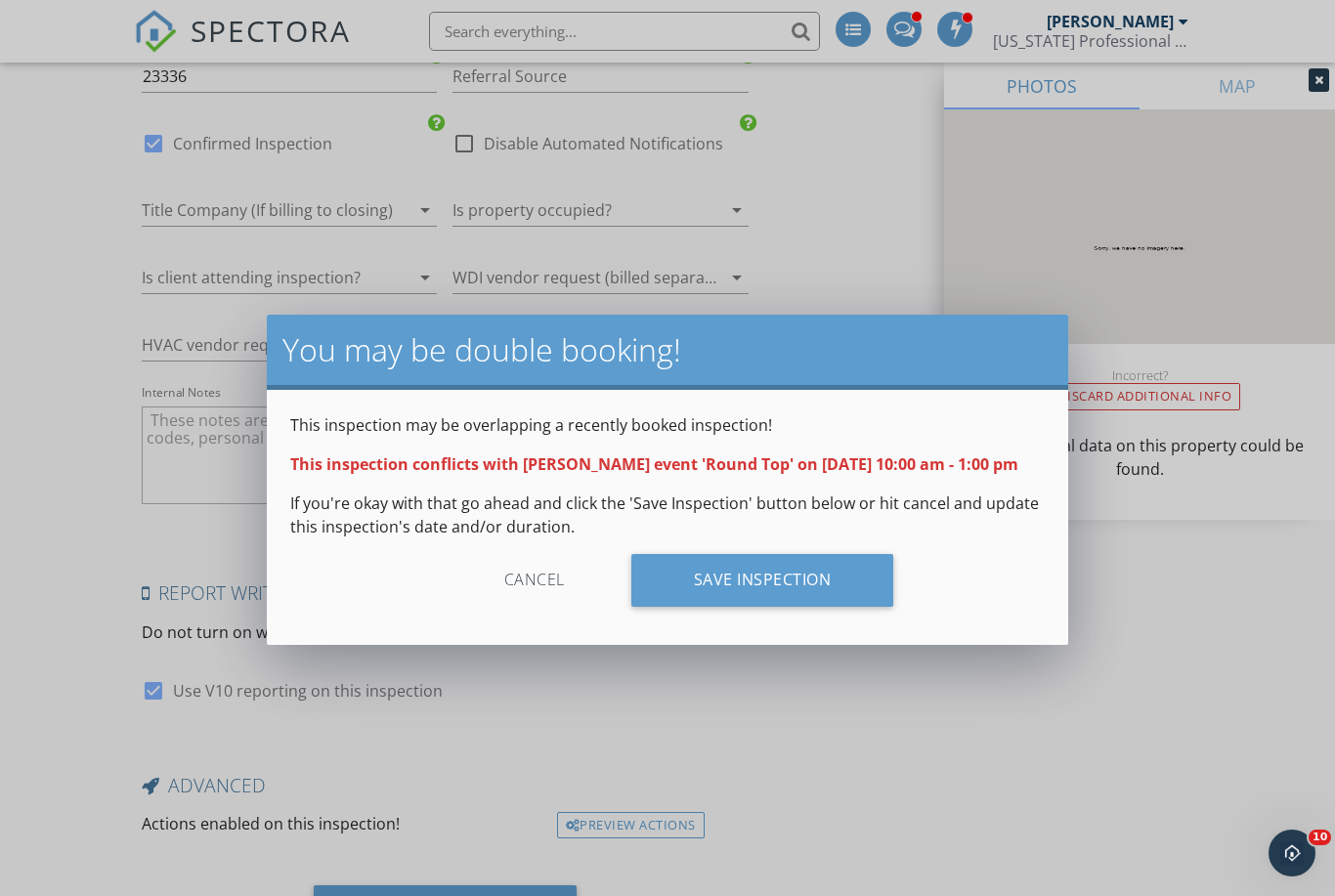
click at [815, 577] on div "Save Inspection" at bounding box center [762, 580] width 263 height 53
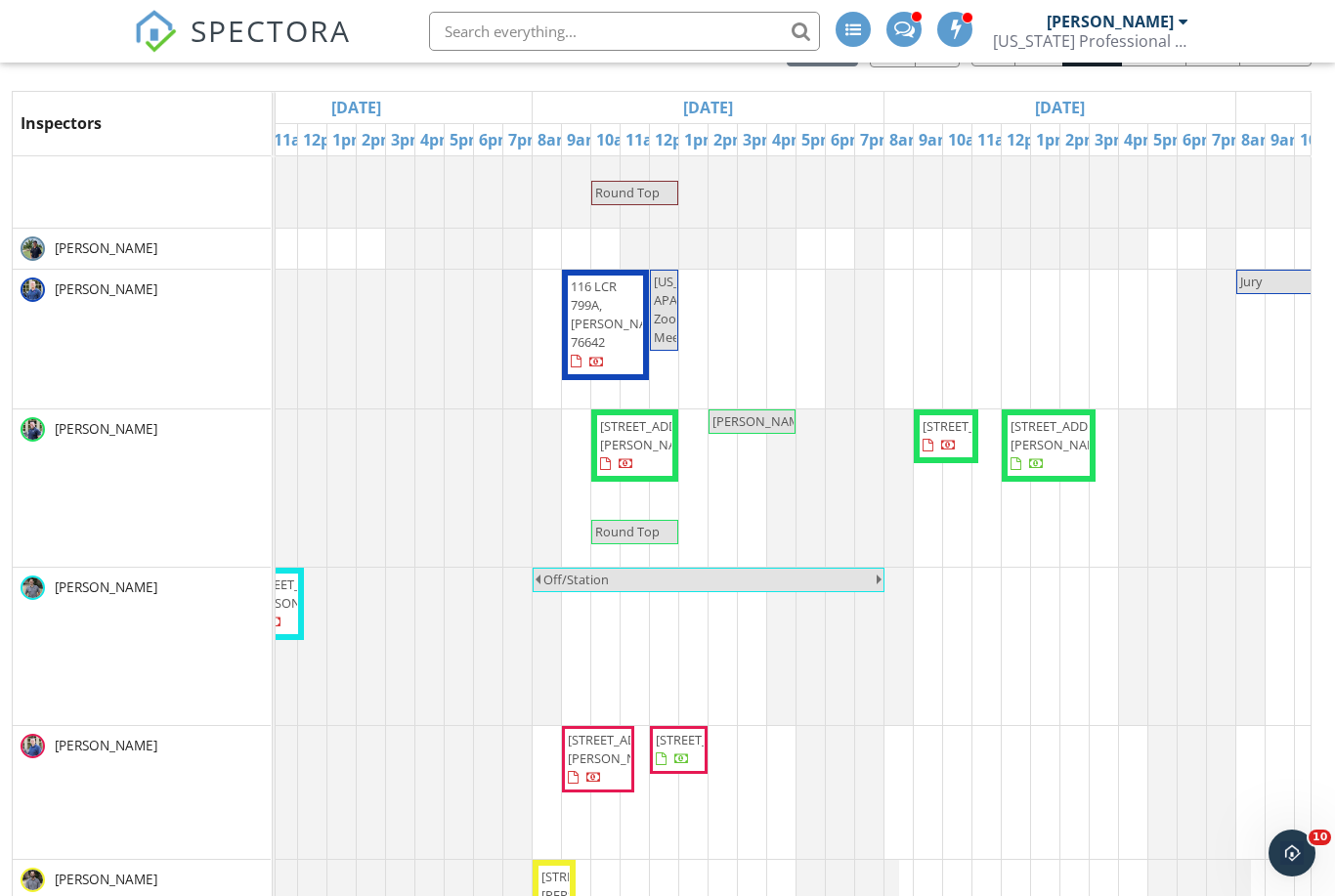
scroll to position [0, 96]
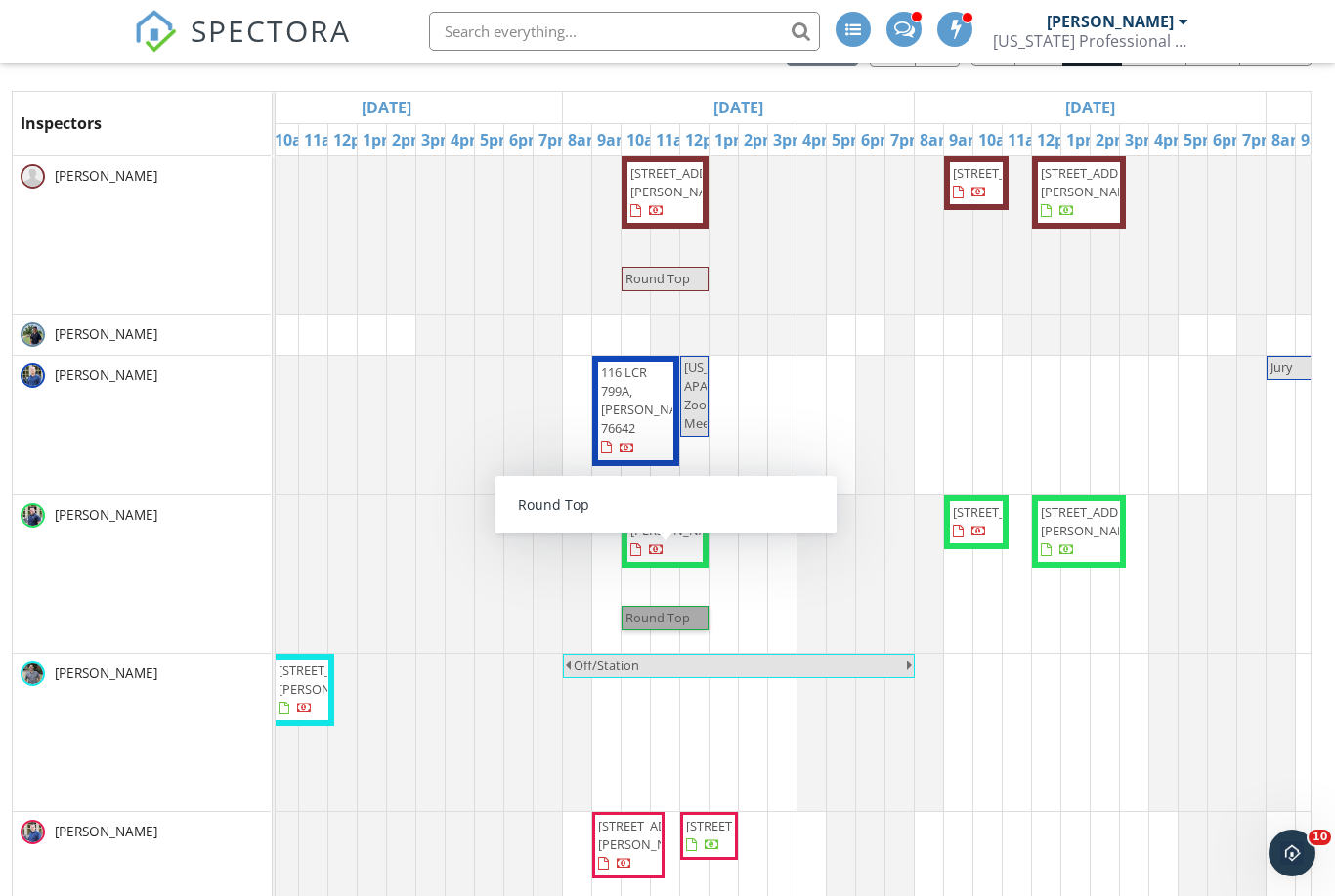
click at [668, 615] on link "Round Top" at bounding box center [665, 617] width 87 height 24
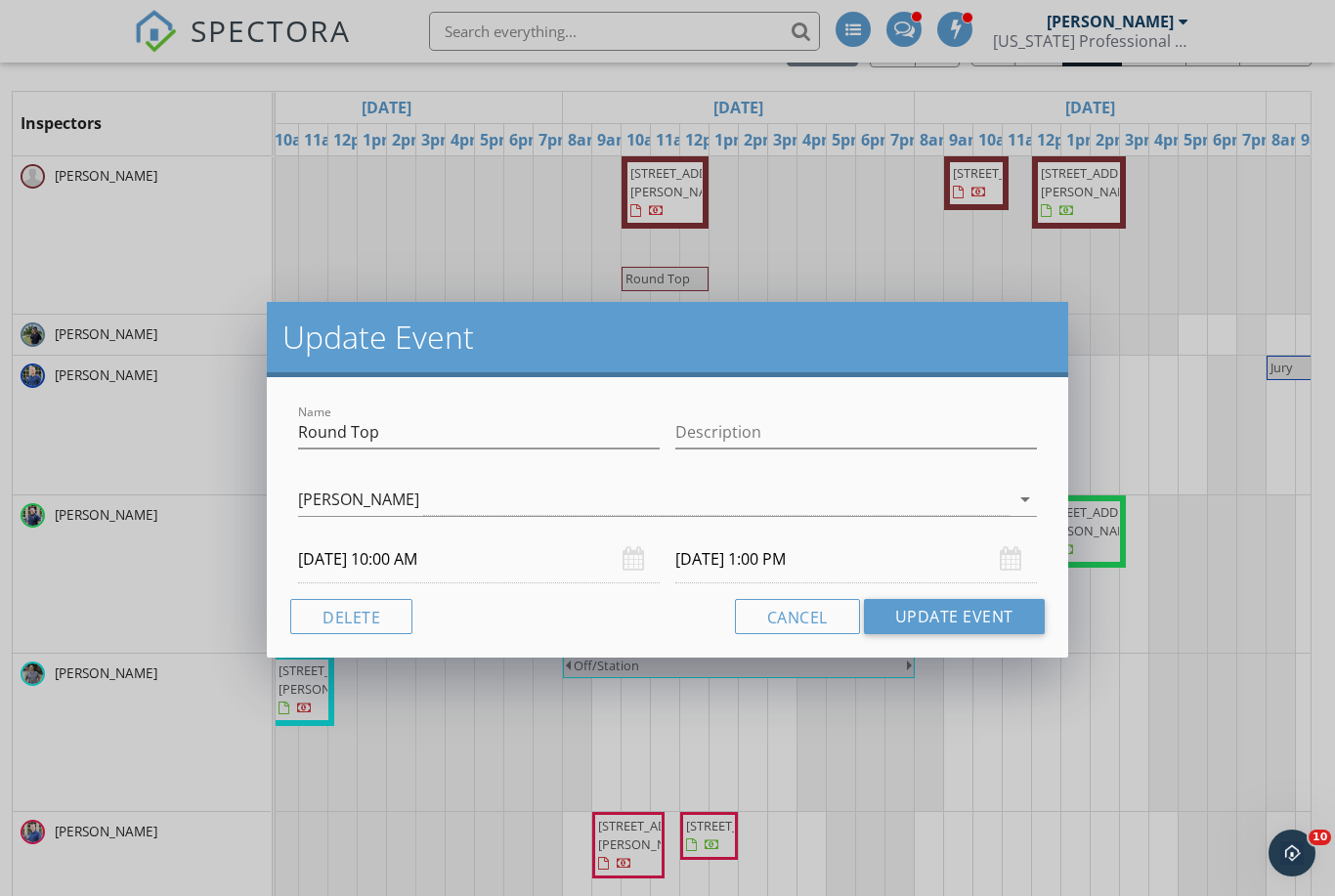
click at [381, 616] on button "Delete" at bounding box center [352, 616] width 122 height 35
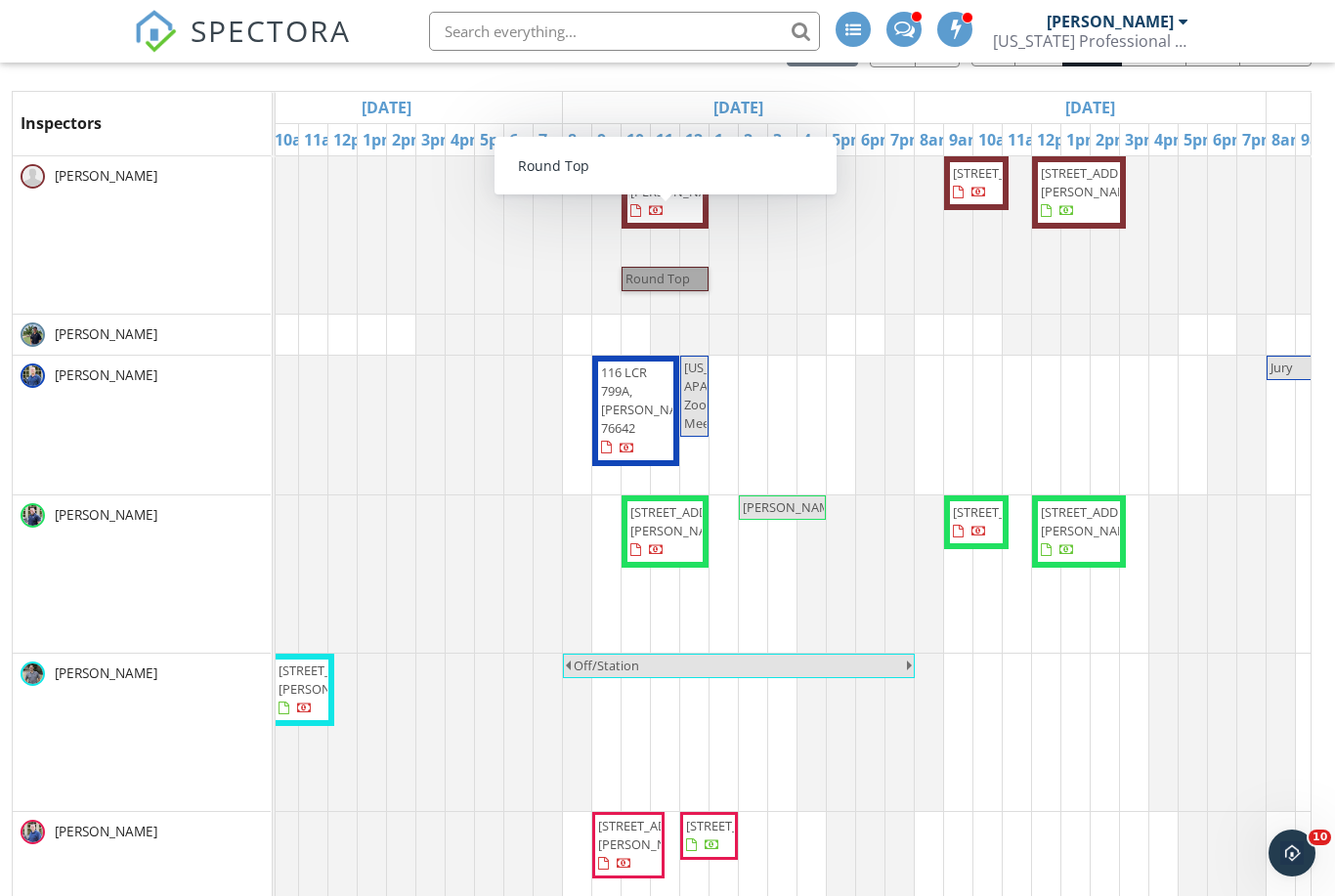
click at [685, 280] on link "Round Top" at bounding box center [665, 279] width 87 height 24
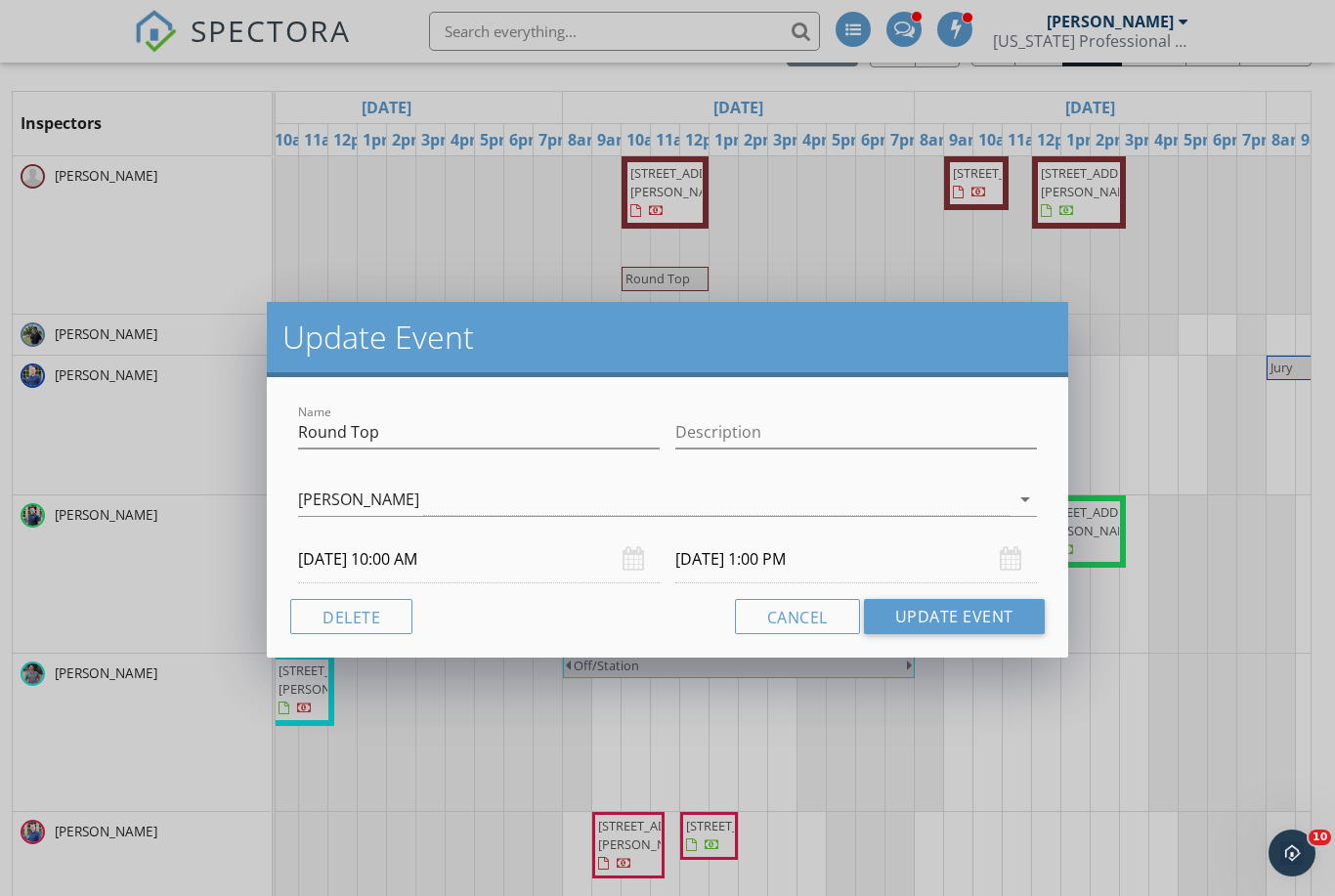
click at [385, 609] on button "Delete" at bounding box center [352, 616] width 122 height 35
